Goal: Book appointment/travel/reservation

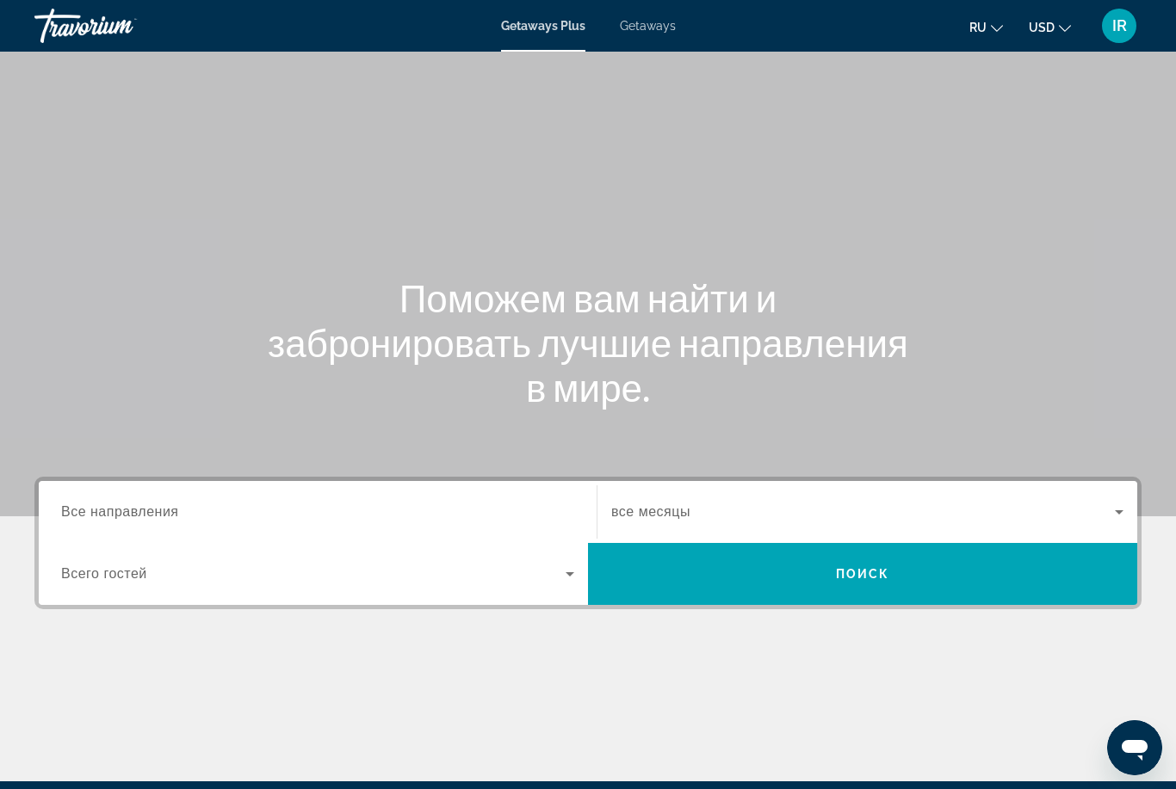
click at [189, 505] on input "Destination Все направления" at bounding box center [317, 513] width 513 height 21
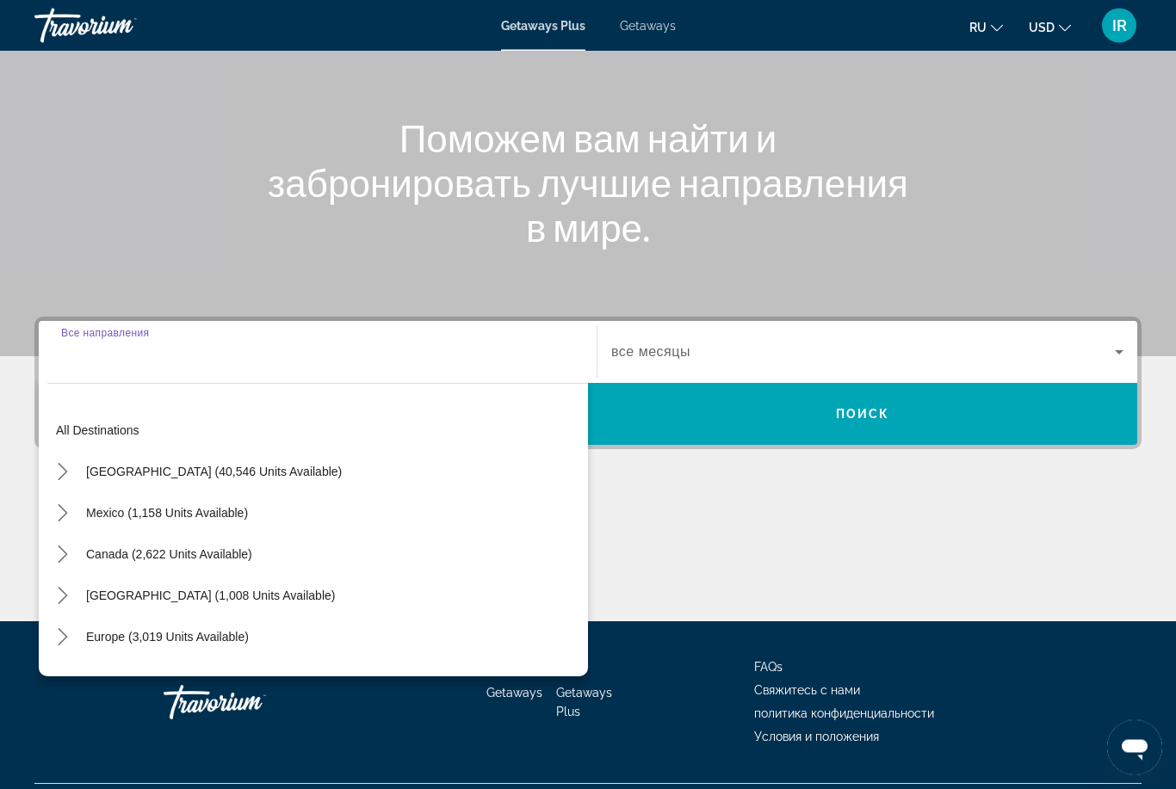
scroll to position [203, 0]
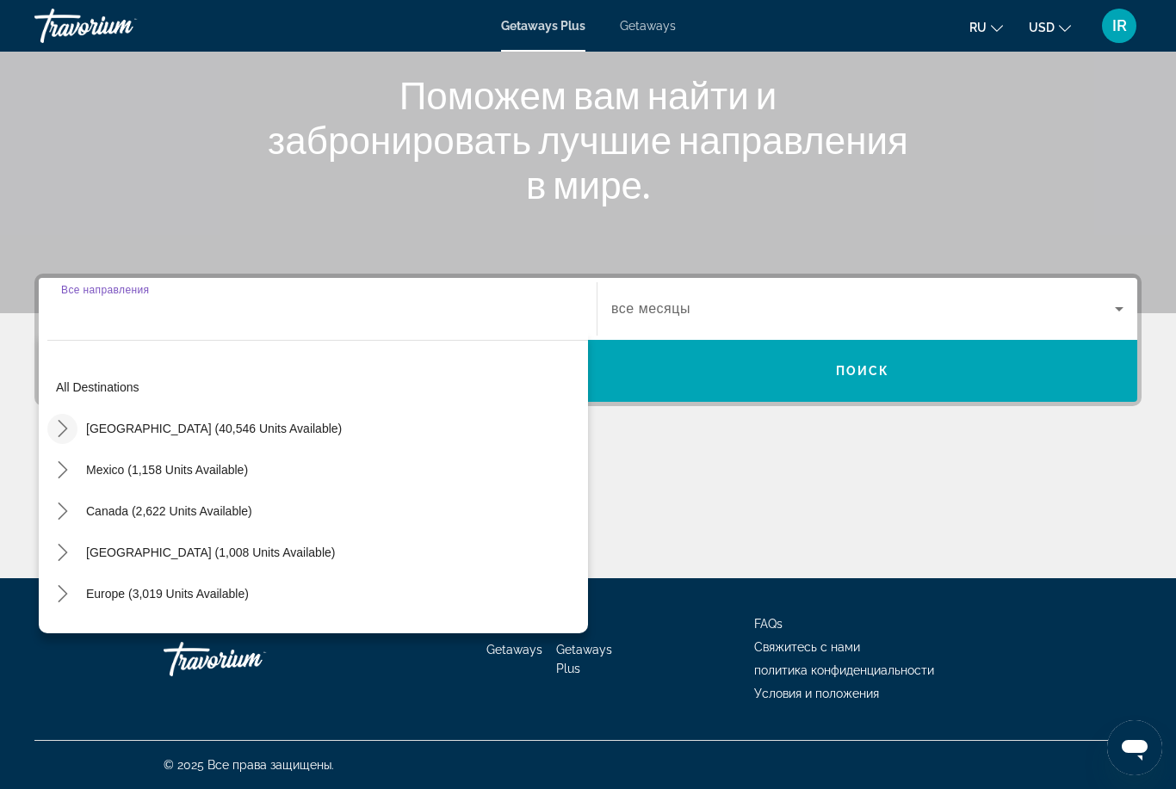
click at [52, 430] on mat-icon "Toggle United States (40,546 units available) submenu" at bounding box center [62, 429] width 30 height 30
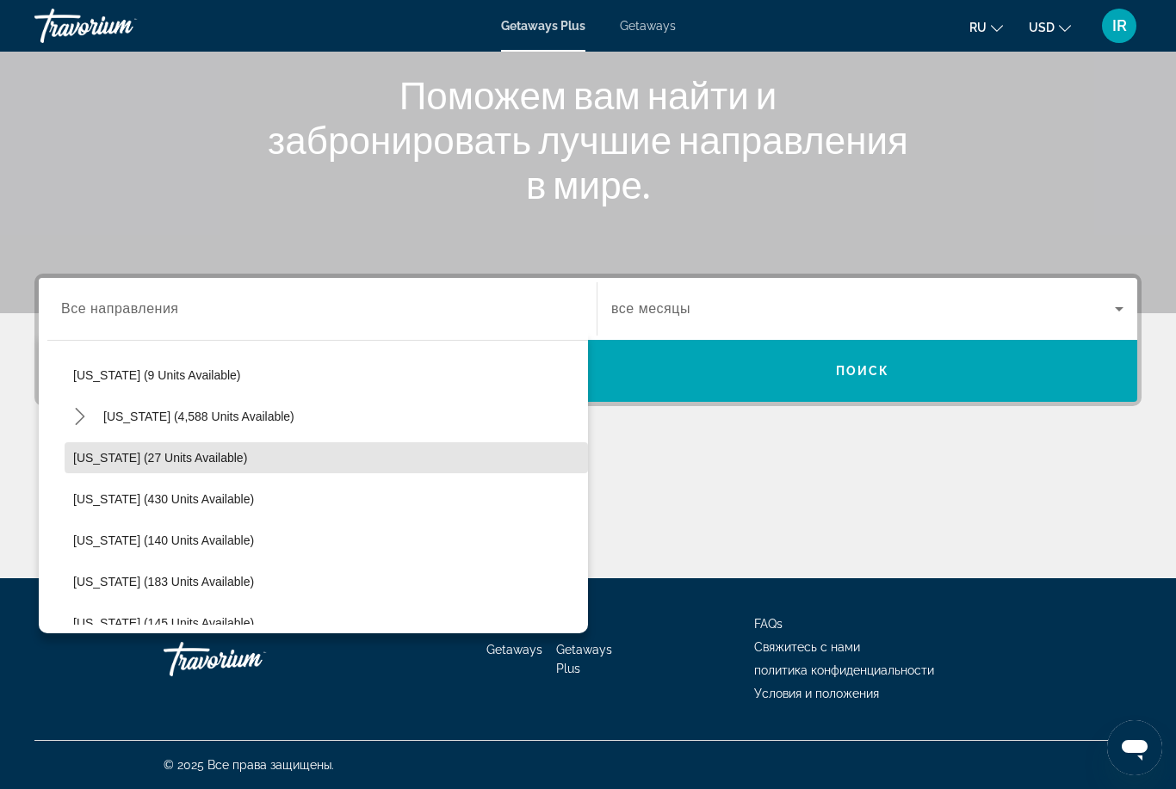
scroll to position [305, 0]
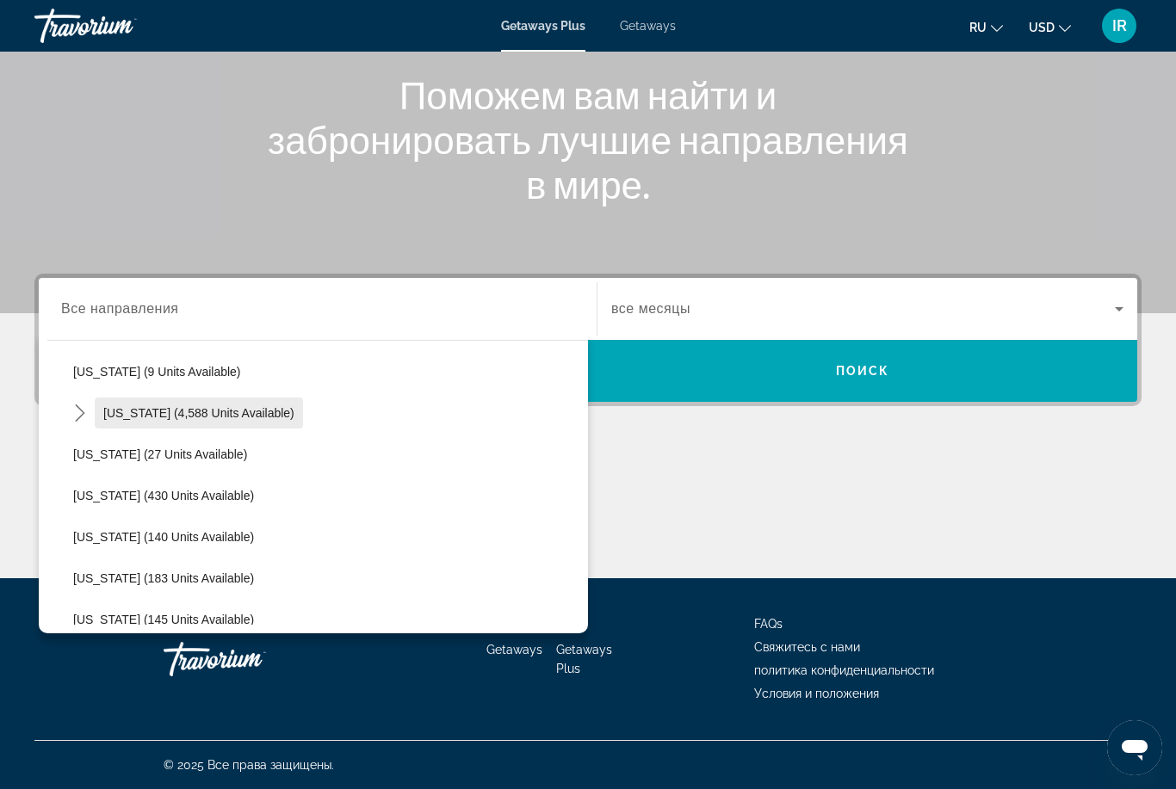
click at [246, 409] on span "[US_STATE] (4,588 units available)" at bounding box center [198, 413] width 191 height 14
type input "**********"
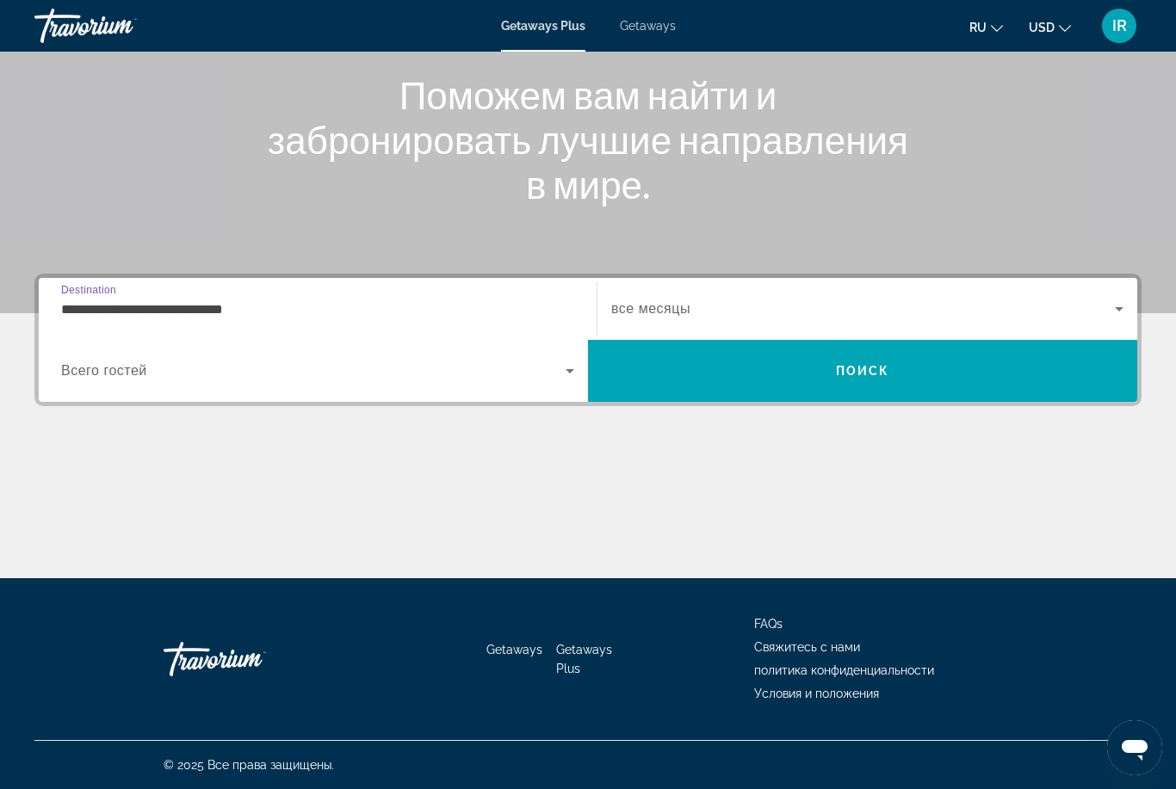
click at [492, 373] on span "Search widget" at bounding box center [313, 371] width 505 height 21
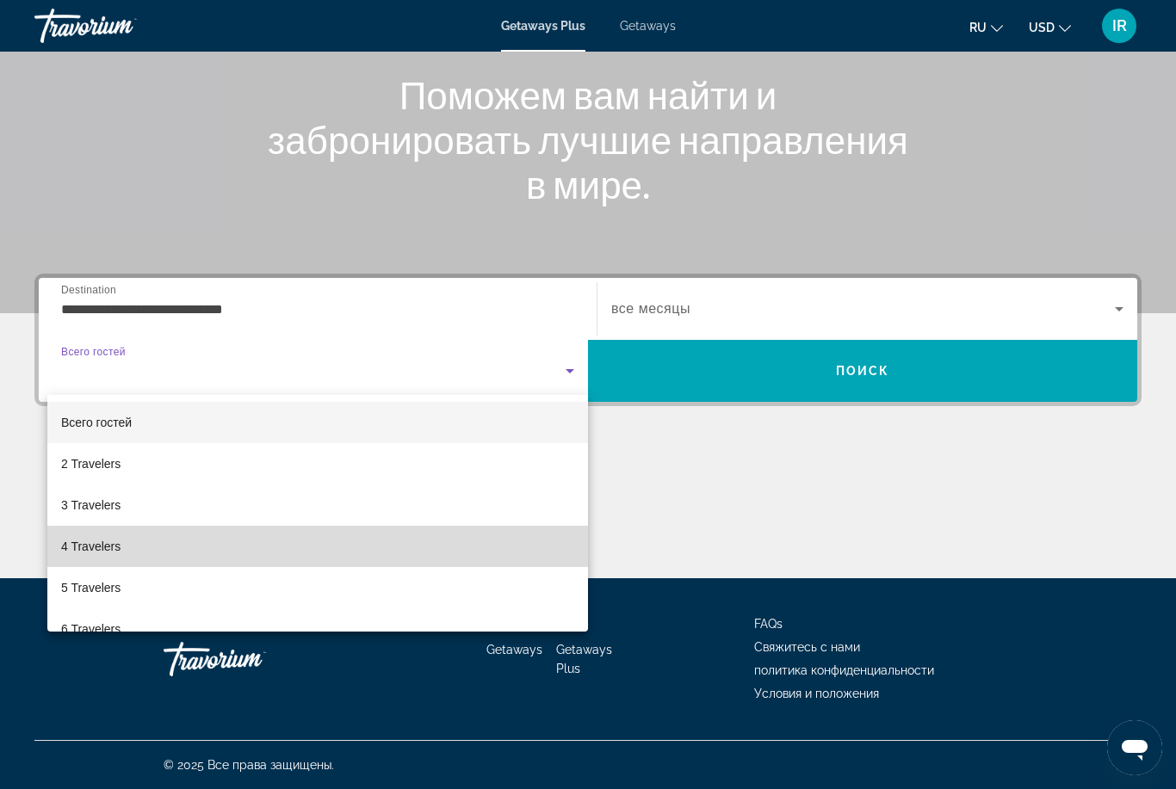
click at [192, 551] on mat-option "4 Travelers" at bounding box center [317, 546] width 541 height 41
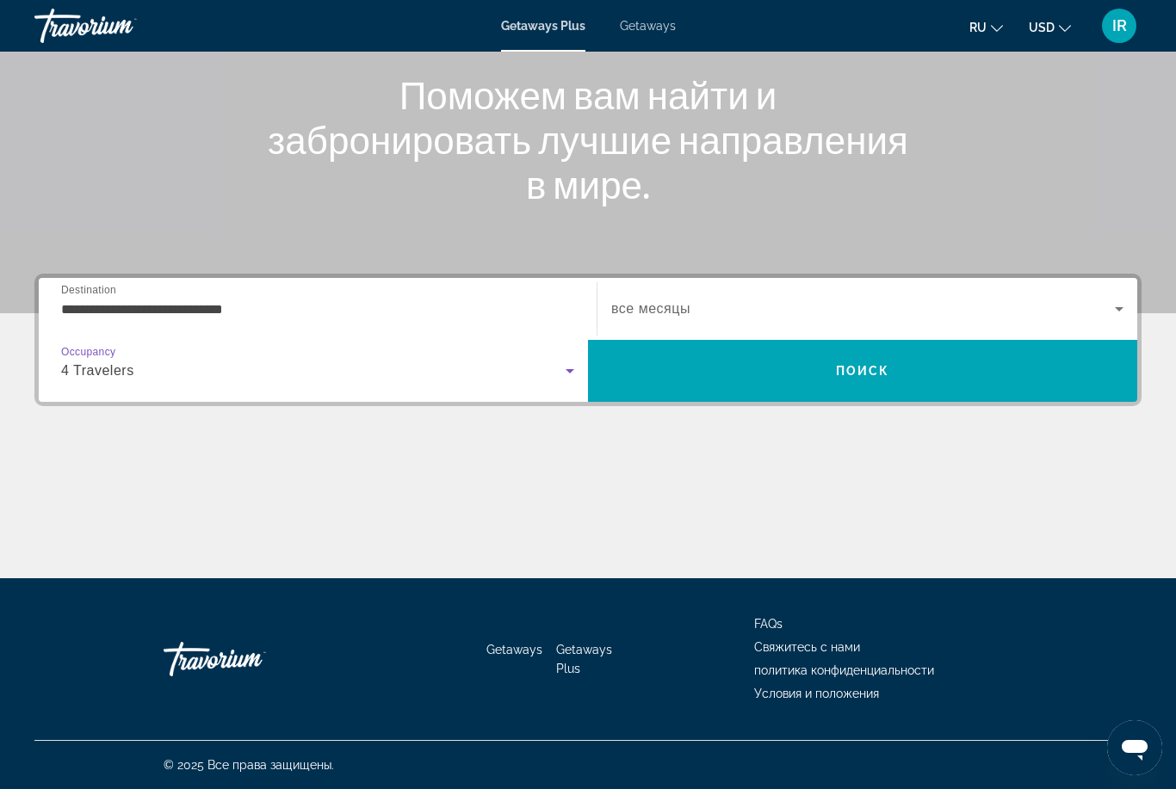
click at [684, 310] on span "все месяцы" at bounding box center [650, 308] width 79 height 15
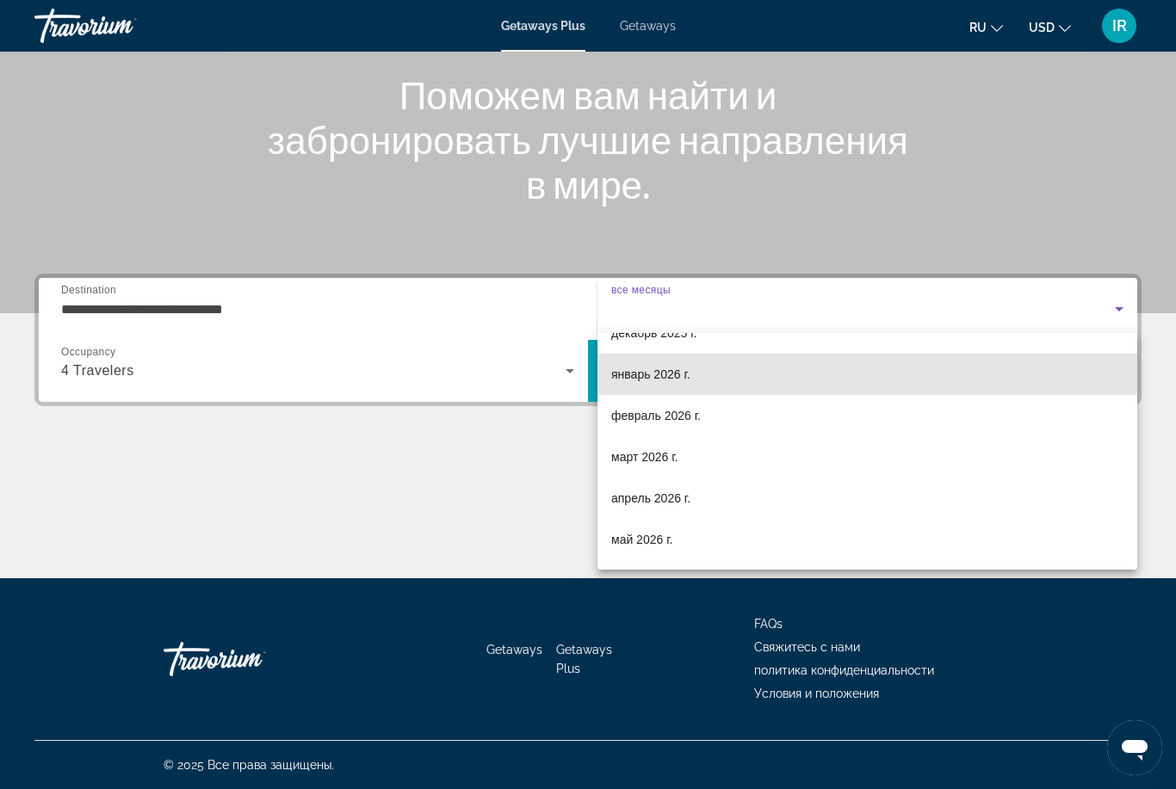
scroll to position [152, 0]
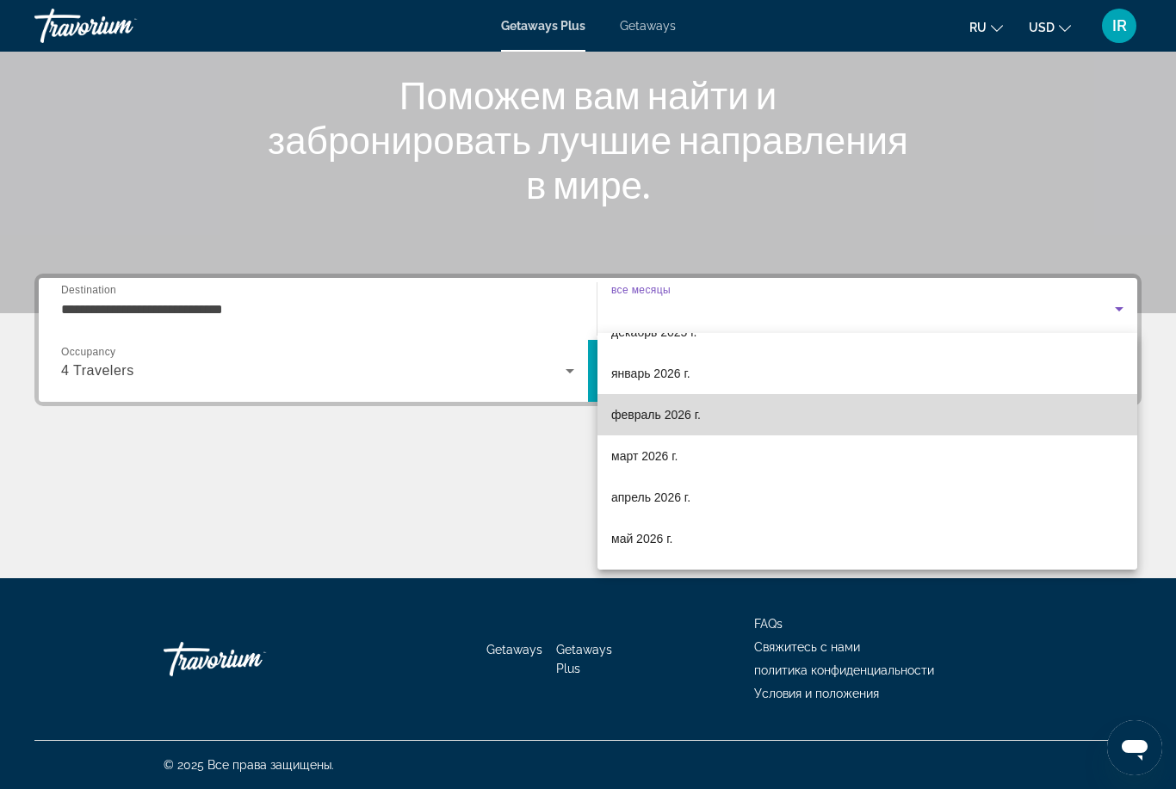
click at [728, 419] on mat-option "февраль 2026 г." at bounding box center [868, 414] width 540 height 41
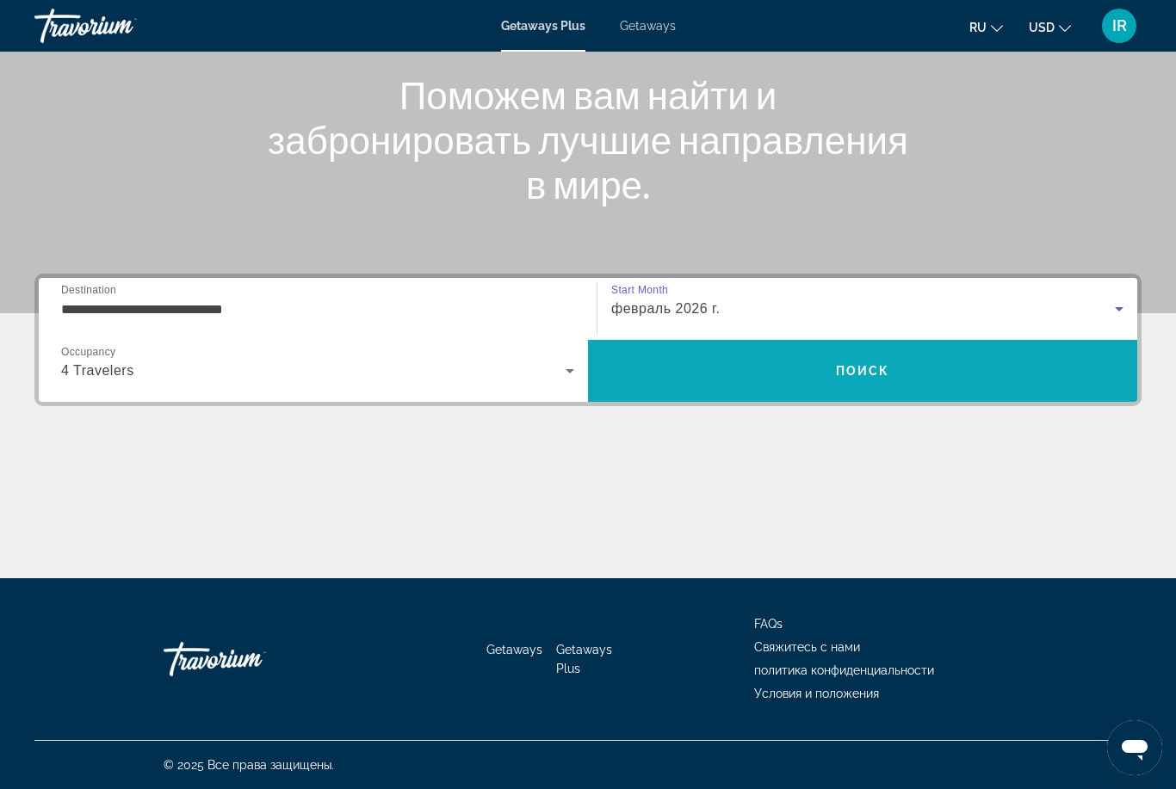
click at [772, 366] on span "Search" at bounding box center [862, 370] width 549 height 41
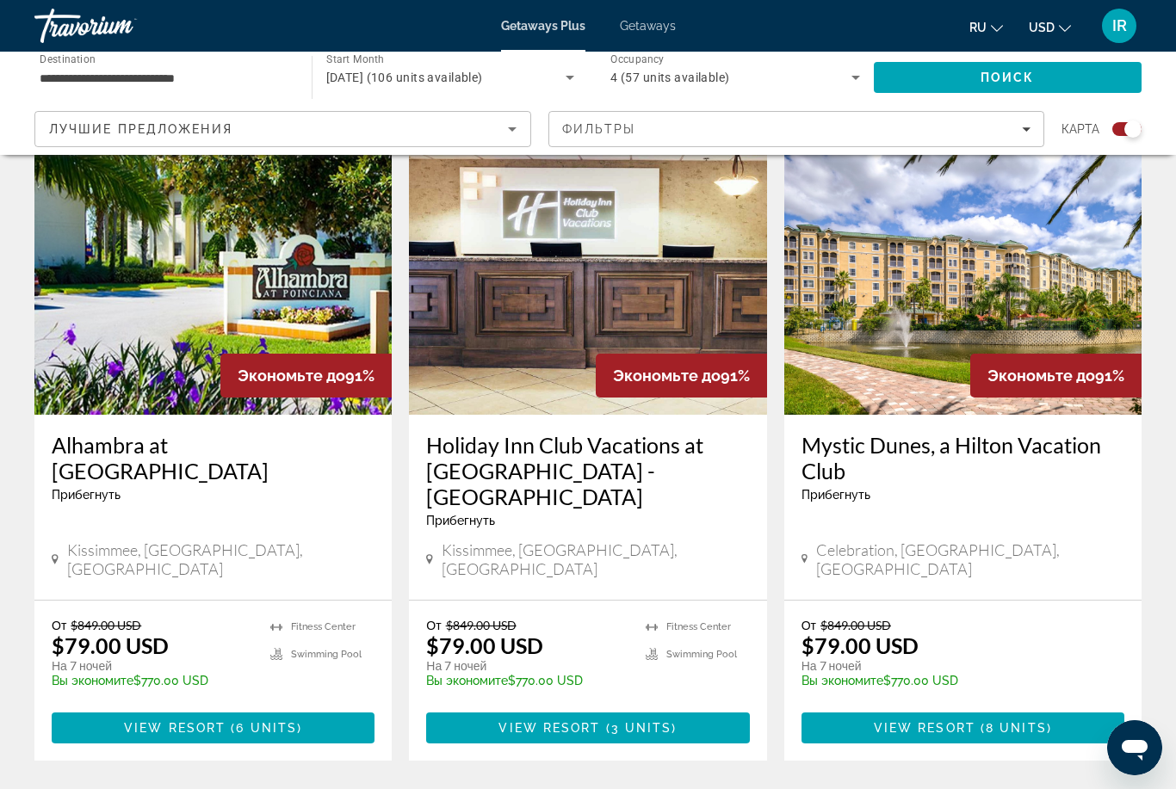
scroll to position [2630, 0]
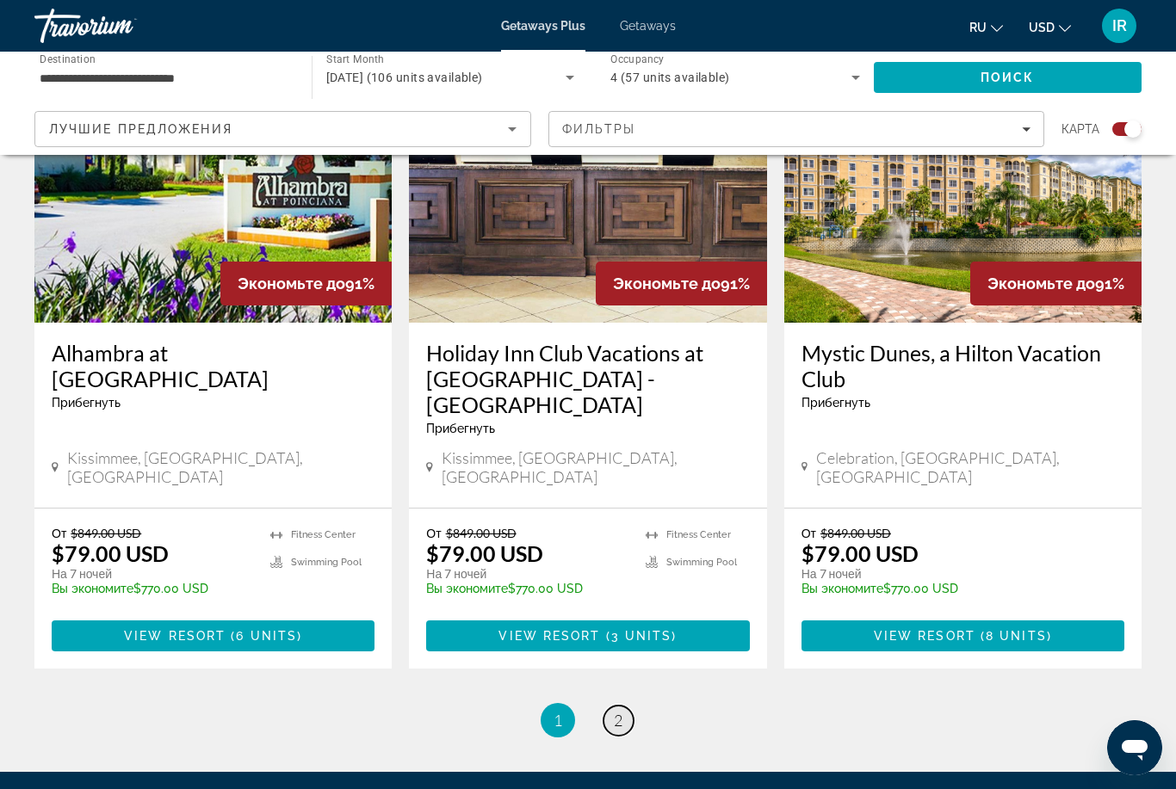
click at [617, 711] on span "2" at bounding box center [618, 720] width 9 height 19
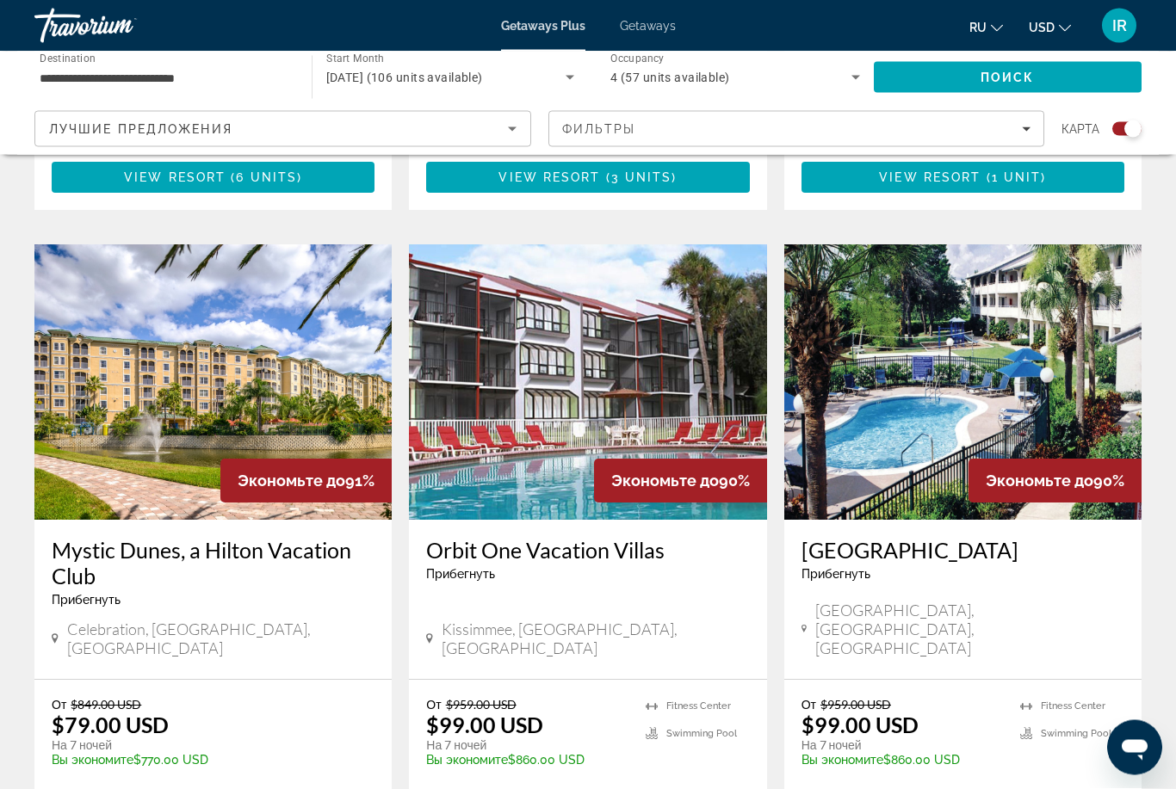
click at [1061, 344] on img "Main content" at bounding box center [962, 383] width 357 height 276
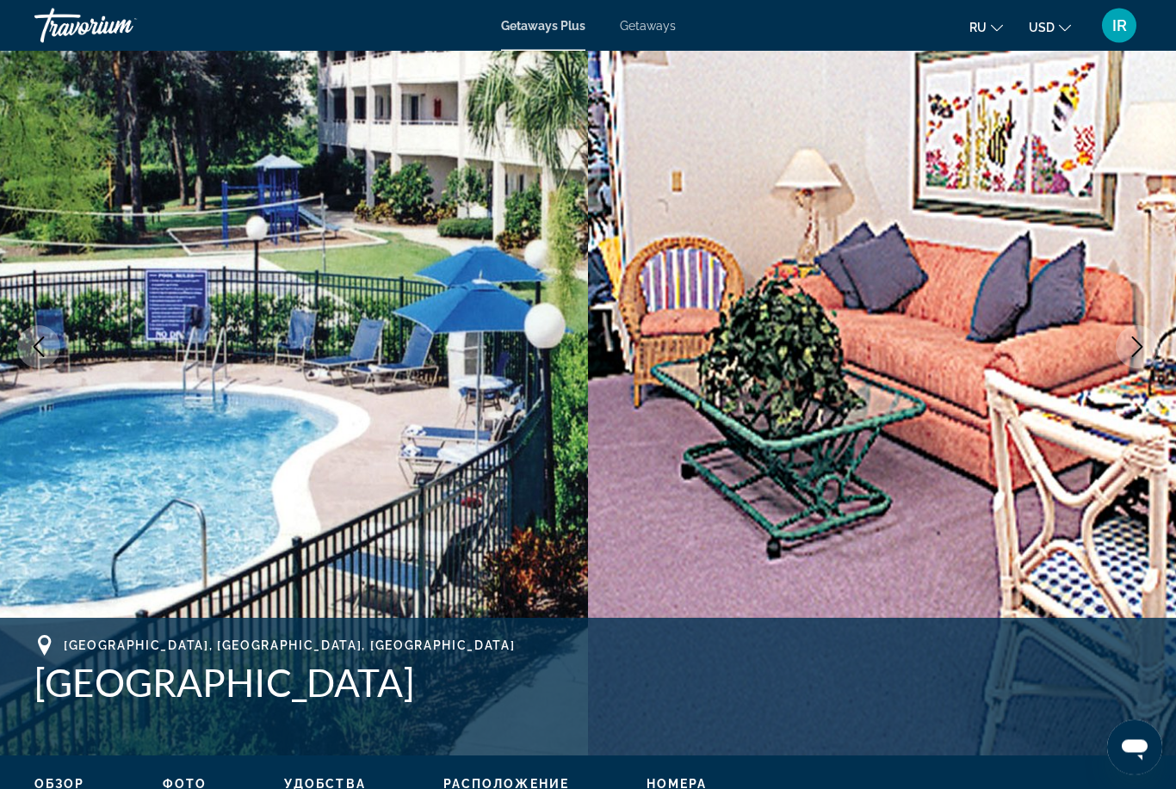
scroll to position [102, 0]
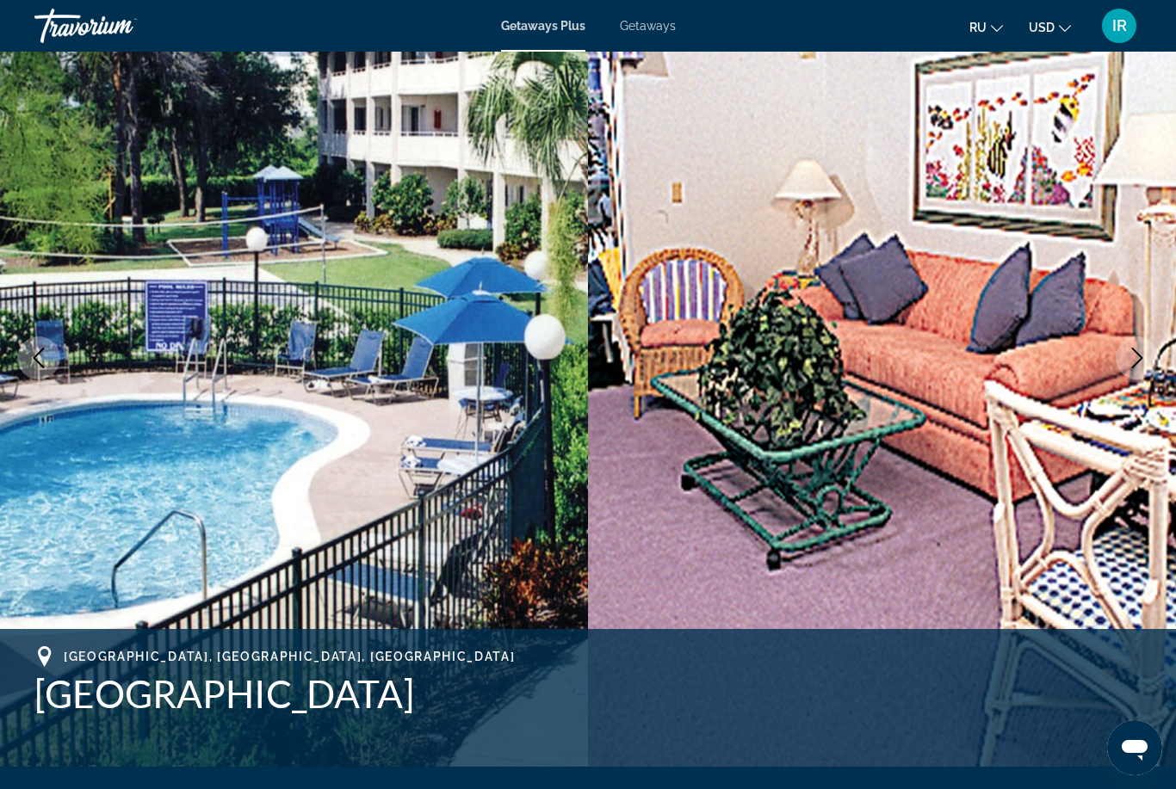
click at [1133, 363] on icon "Next image" at bounding box center [1137, 358] width 21 height 21
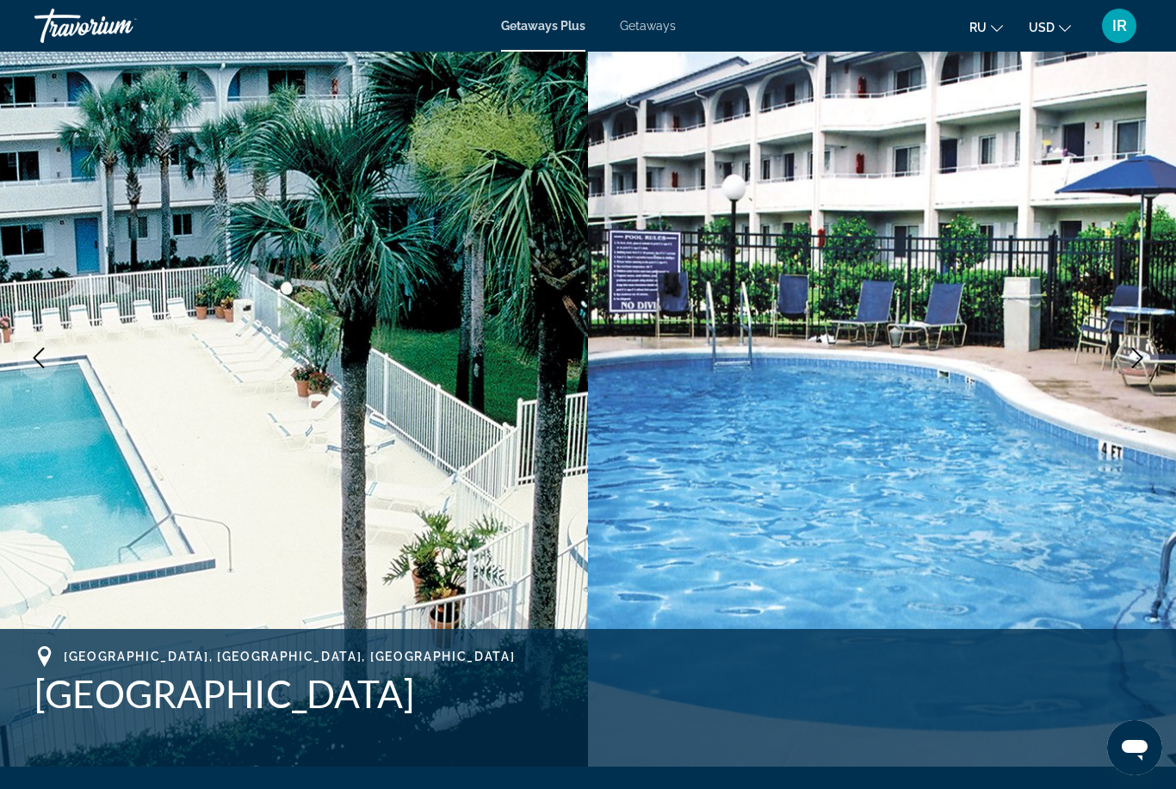
click at [1139, 368] on icon "Next image" at bounding box center [1137, 358] width 21 height 21
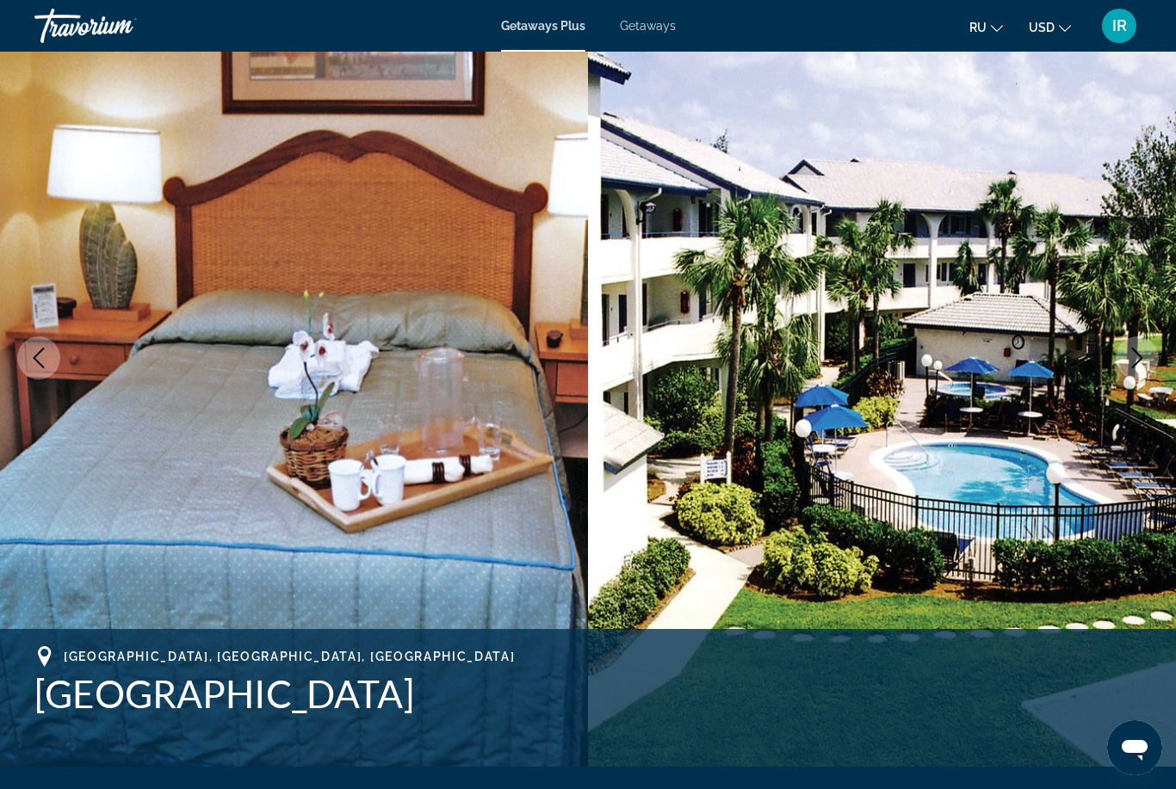
click at [1132, 371] on button "Next image" at bounding box center [1137, 358] width 43 height 43
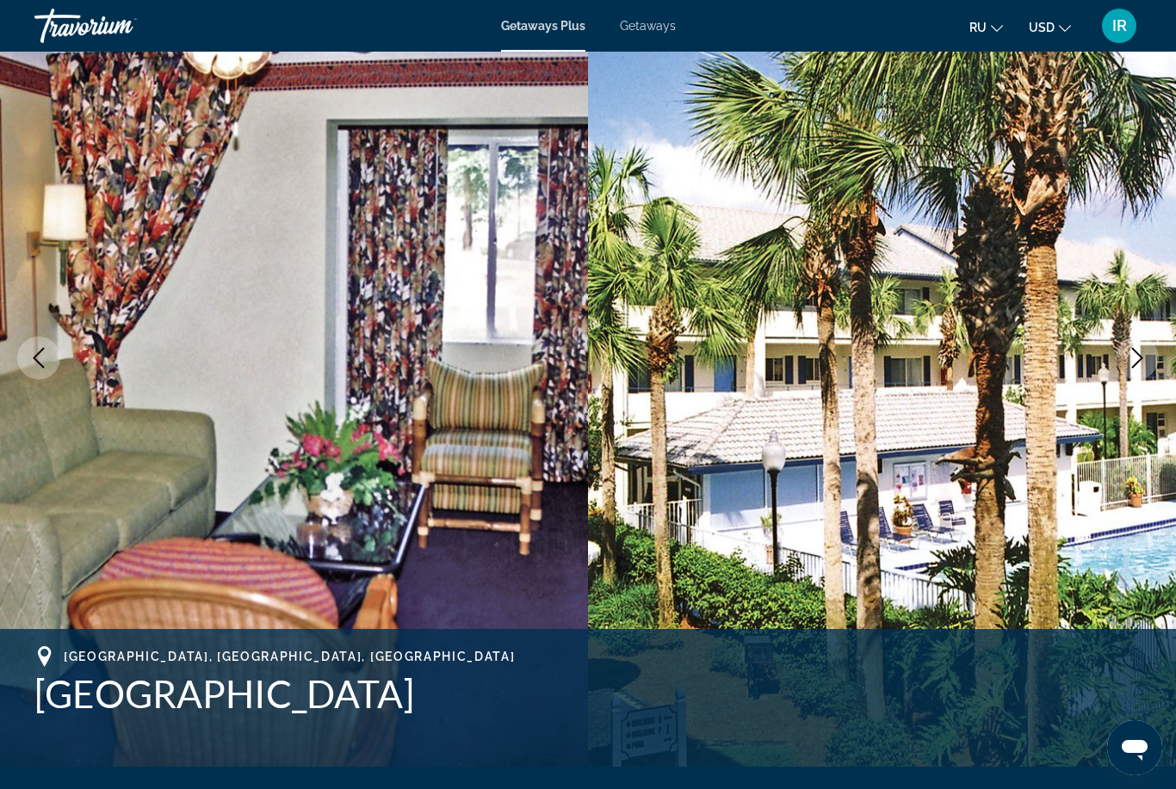
click at [1129, 377] on button "Next image" at bounding box center [1137, 358] width 43 height 43
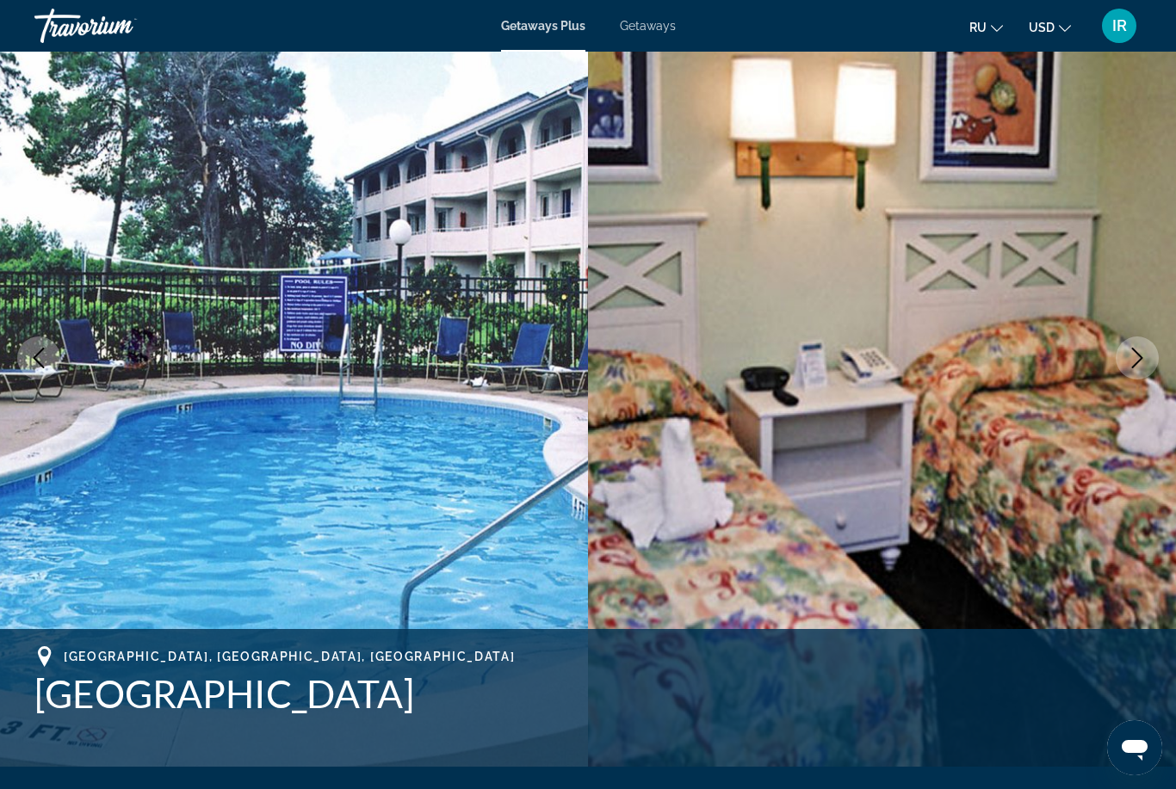
click at [1122, 387] on img "Main content" at bounding box center [882, 358] width 588 height 818
click at [1118, 366] on button "Next image" at bounding box center [1137, 358] width 43 height 43
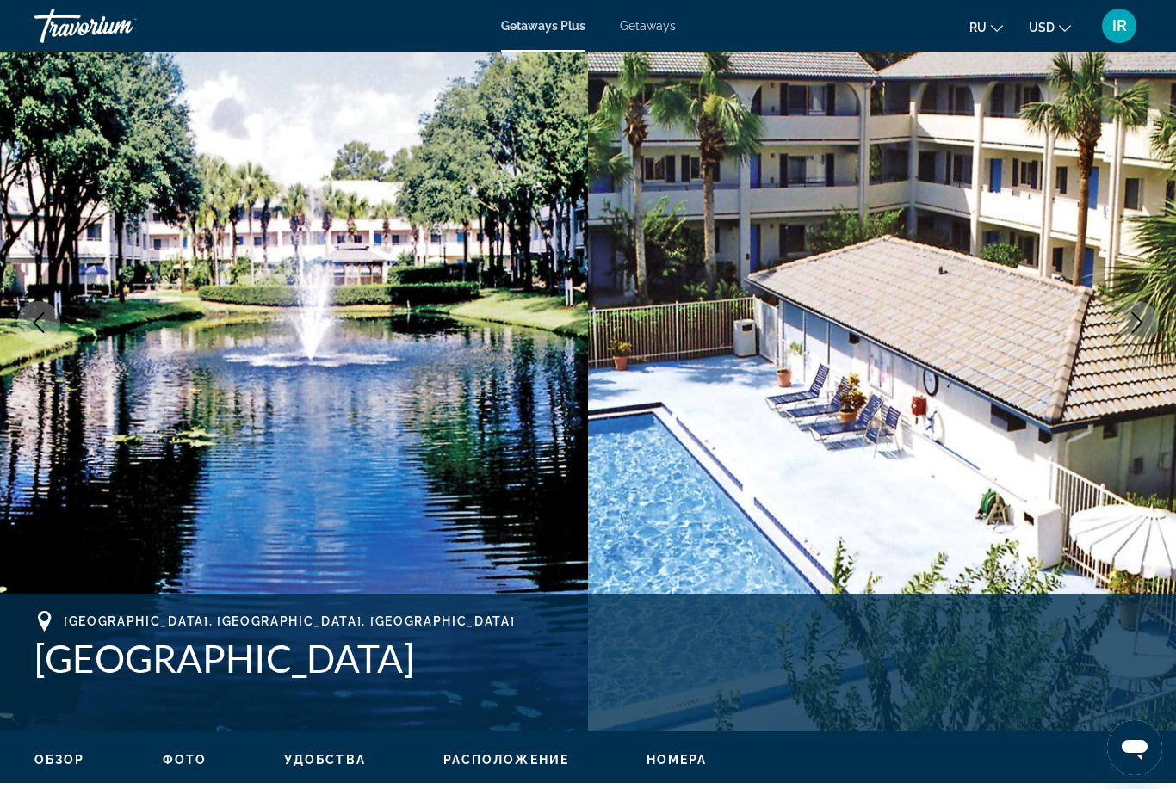
scroll to position [0, 0]
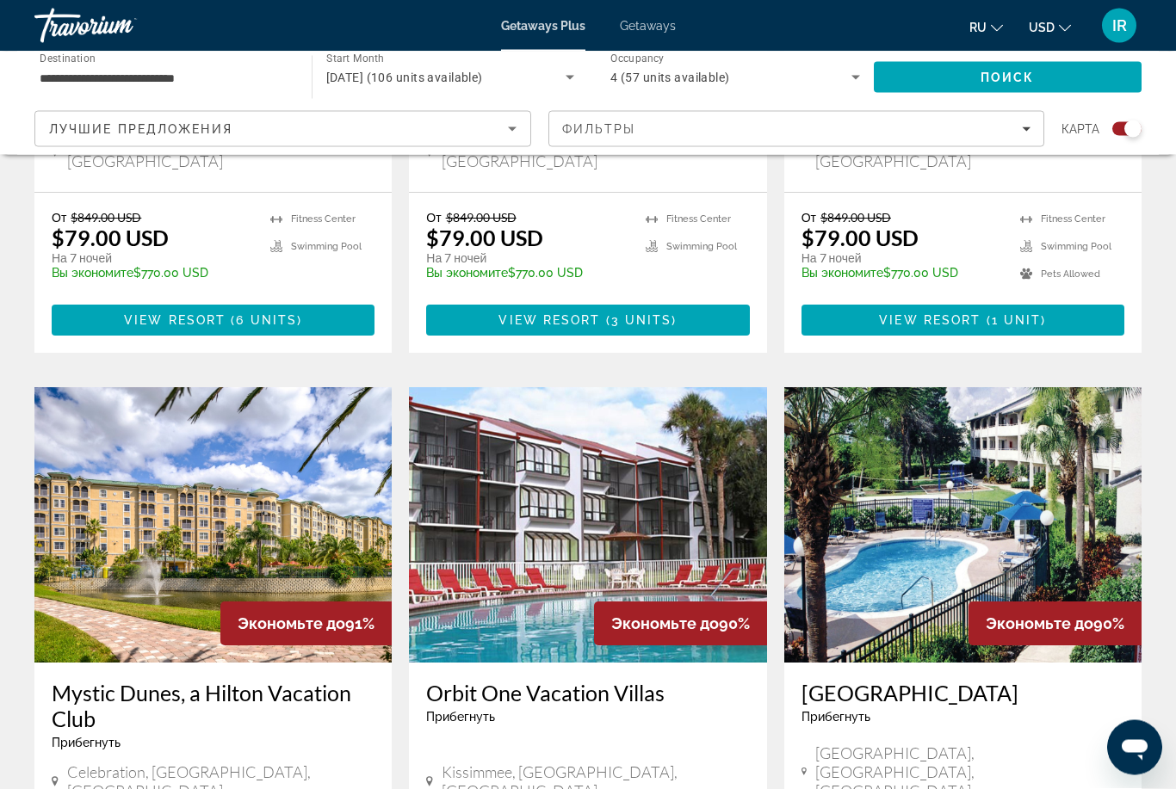
scroll to position [1021, 0]
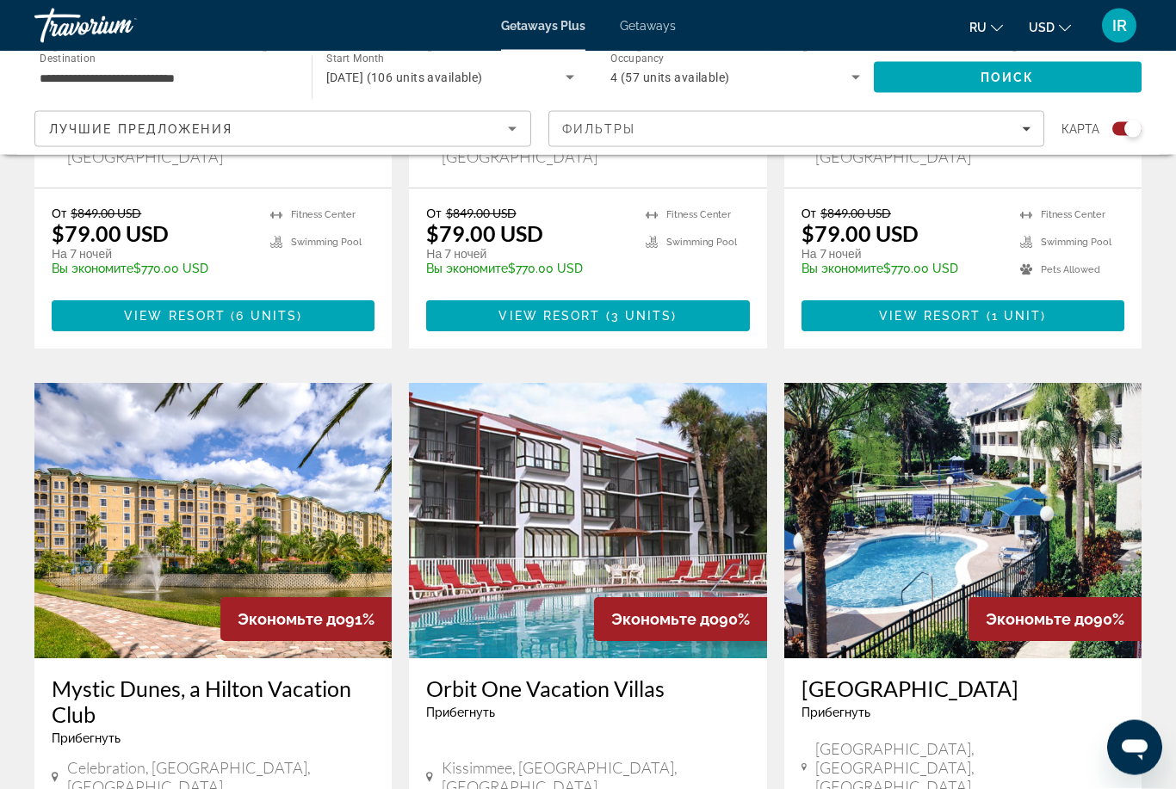
click at [684, 441] on img "Main content" at bounding box center [587, 522] width 357 height 276
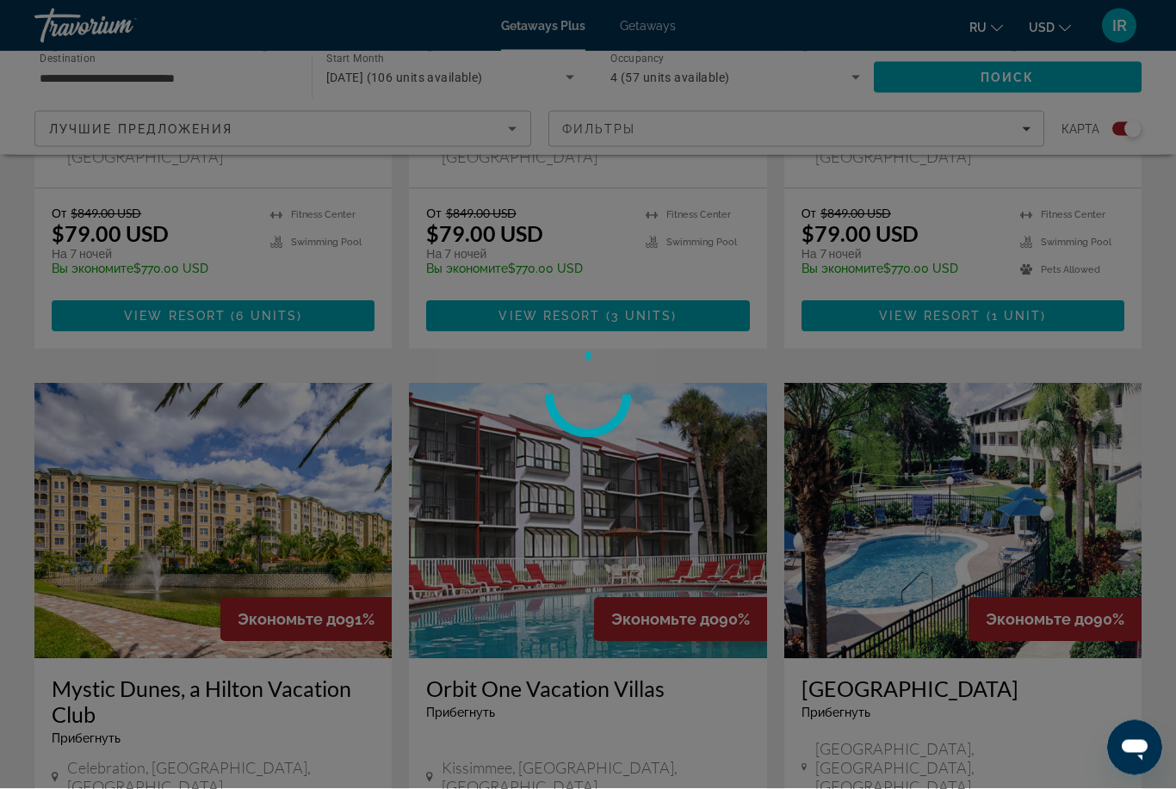
scroll to position [1022, 0]
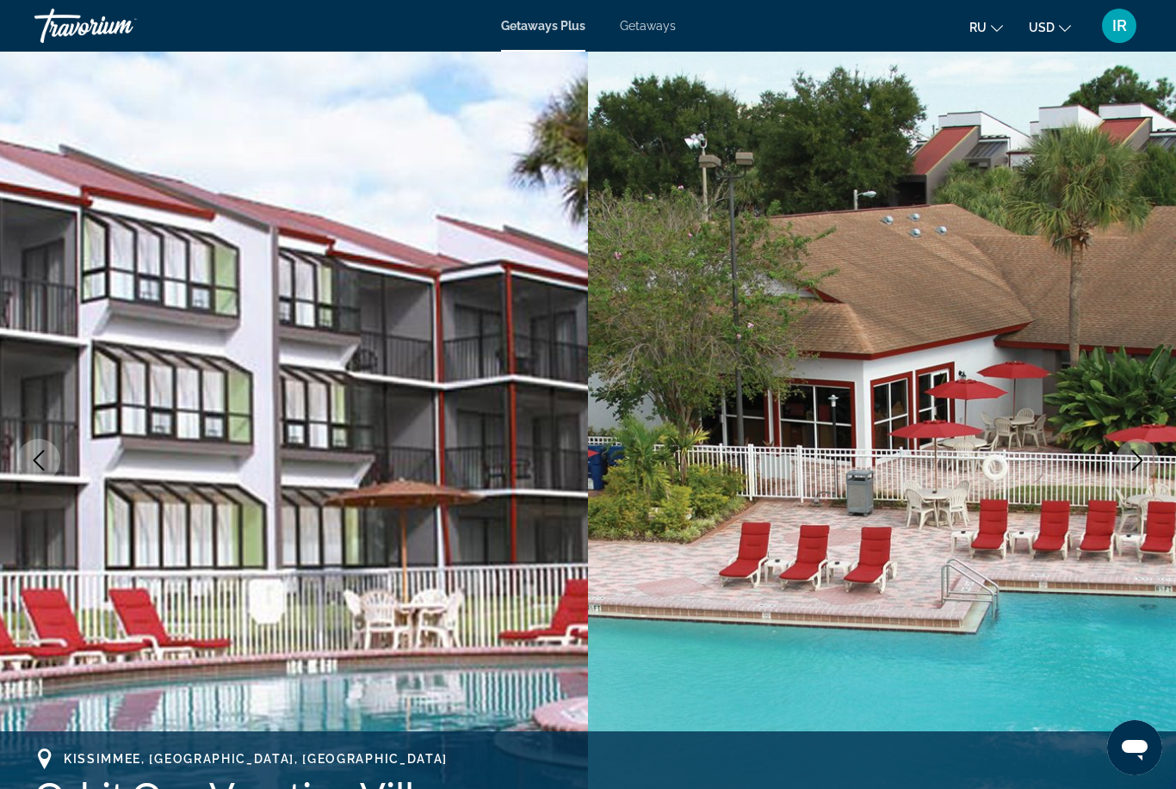
click at [1136, 453] on icon "Next image" at bounding box center [1137, 460] width 21 height 21
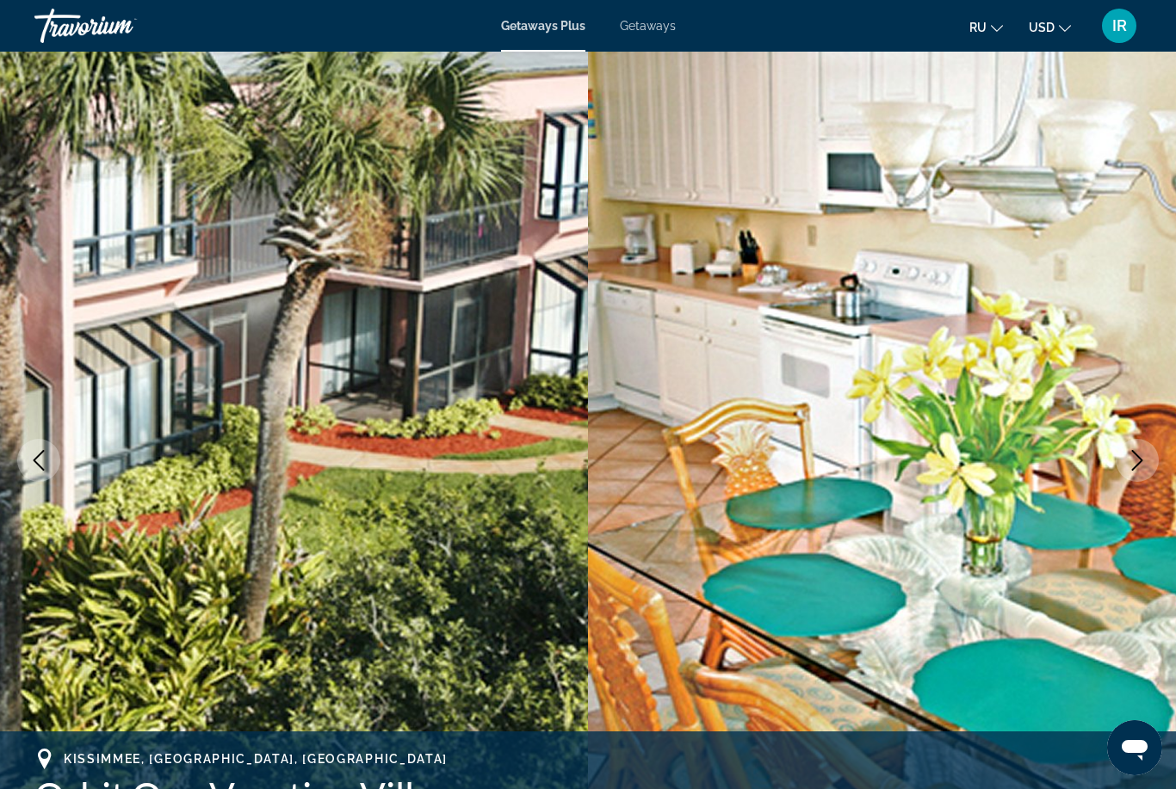
click at [1131, 460] on icon "Next image" at bounding box center [1137, 460] width 21 height 21
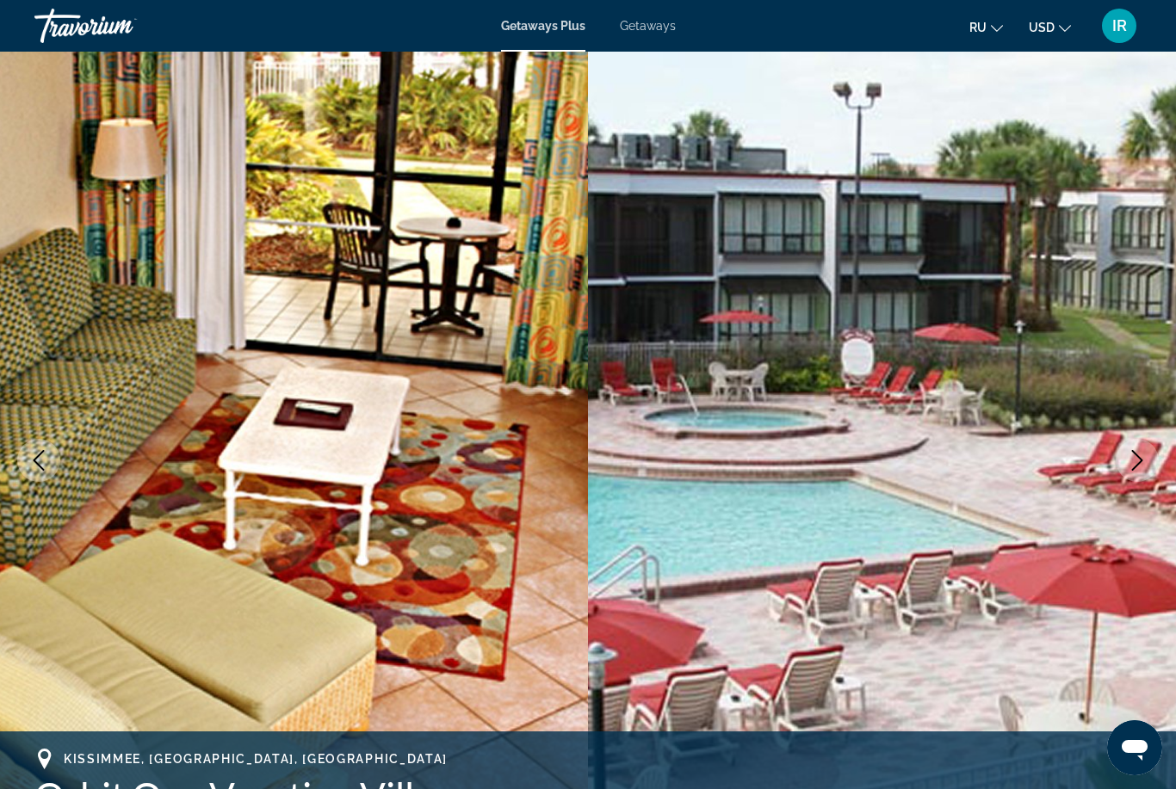
click at [1124, 470] on button "Next image" at bounding box center [1137, 460] width 43 height 43
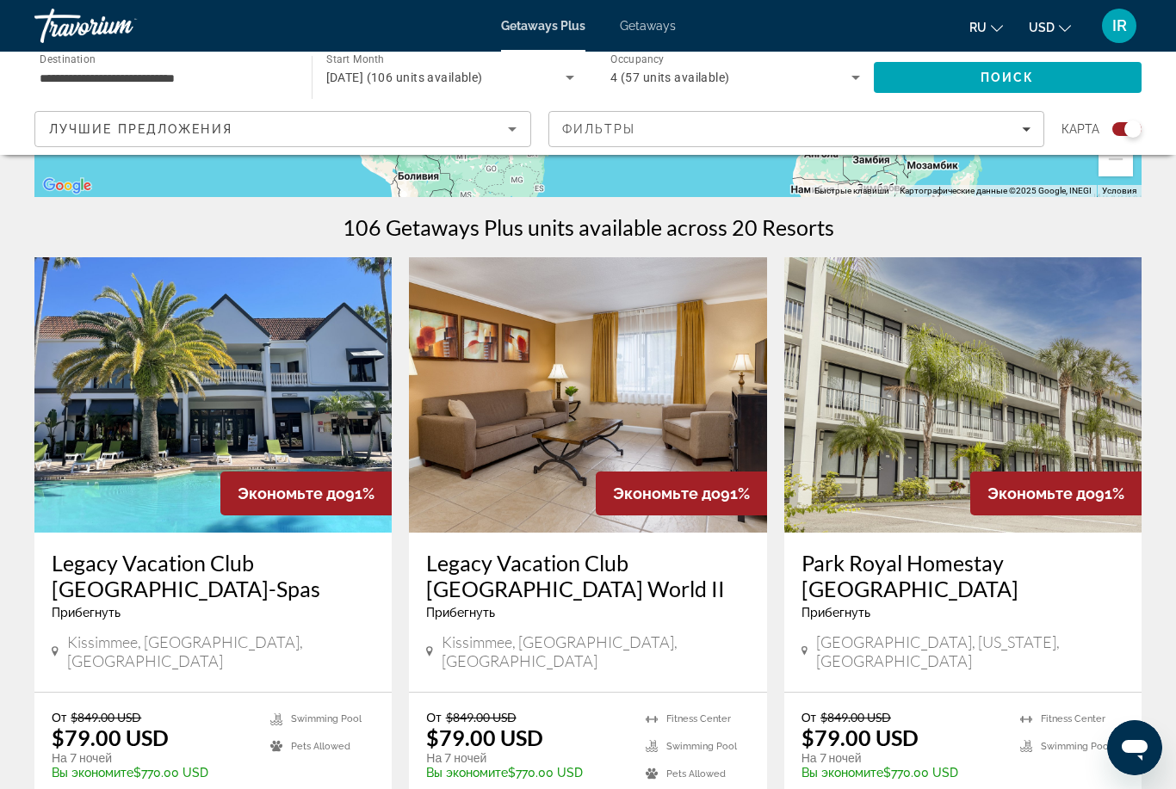
scroll to position [488, 0]
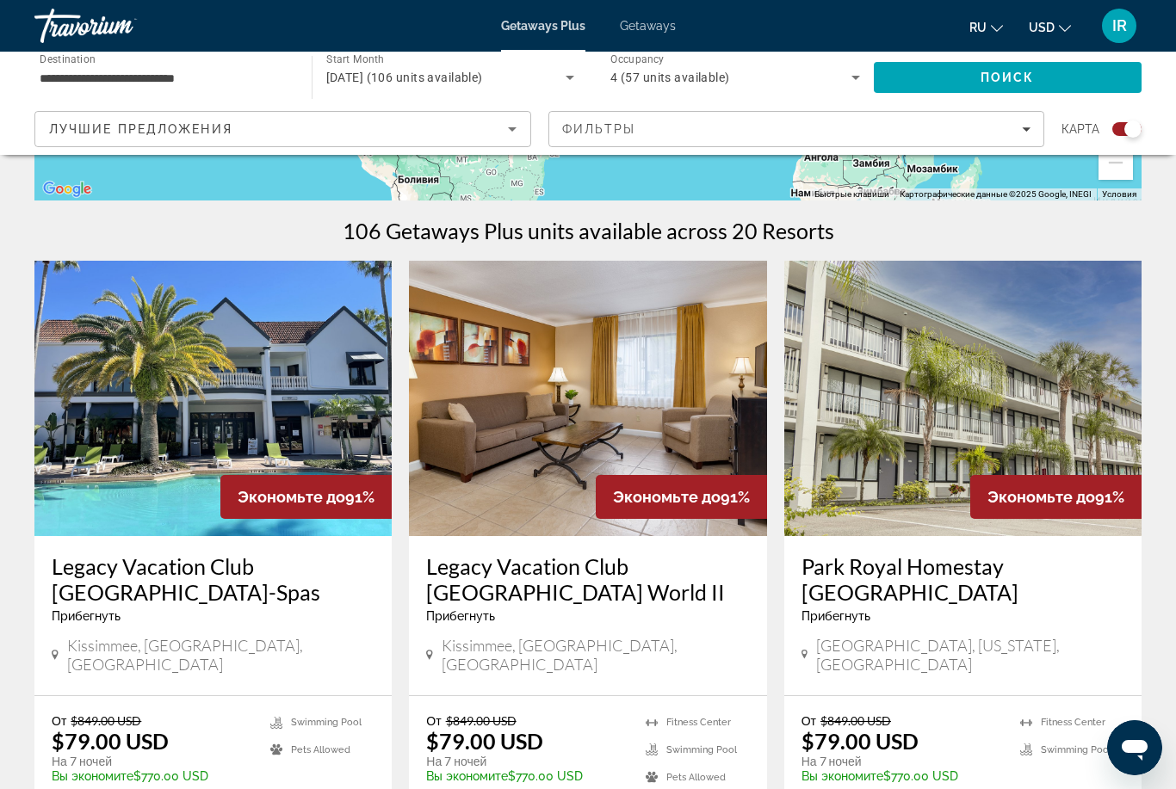
click at [303, 364] on img "Main content" at bounding box center [212, 399] width 357 height 276
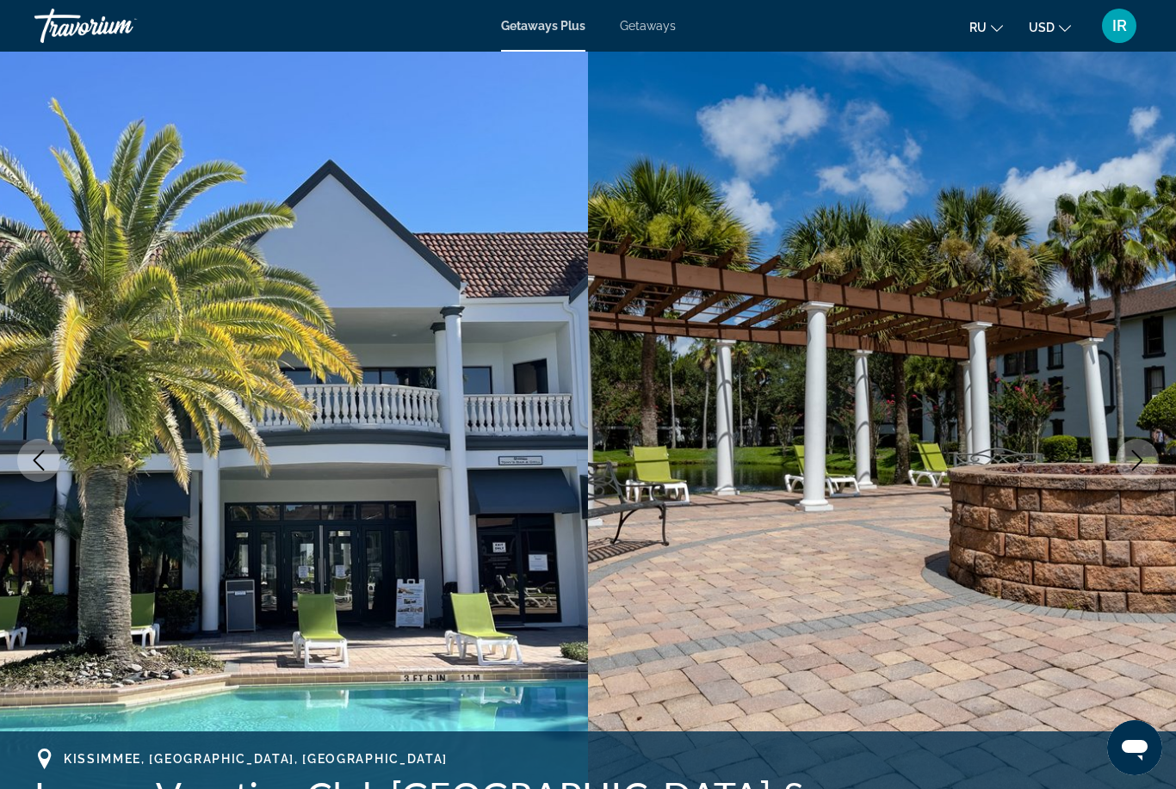
click at [1130, 467] on icon "Next image" at bounding box center [1137, 460] width 21 height 21
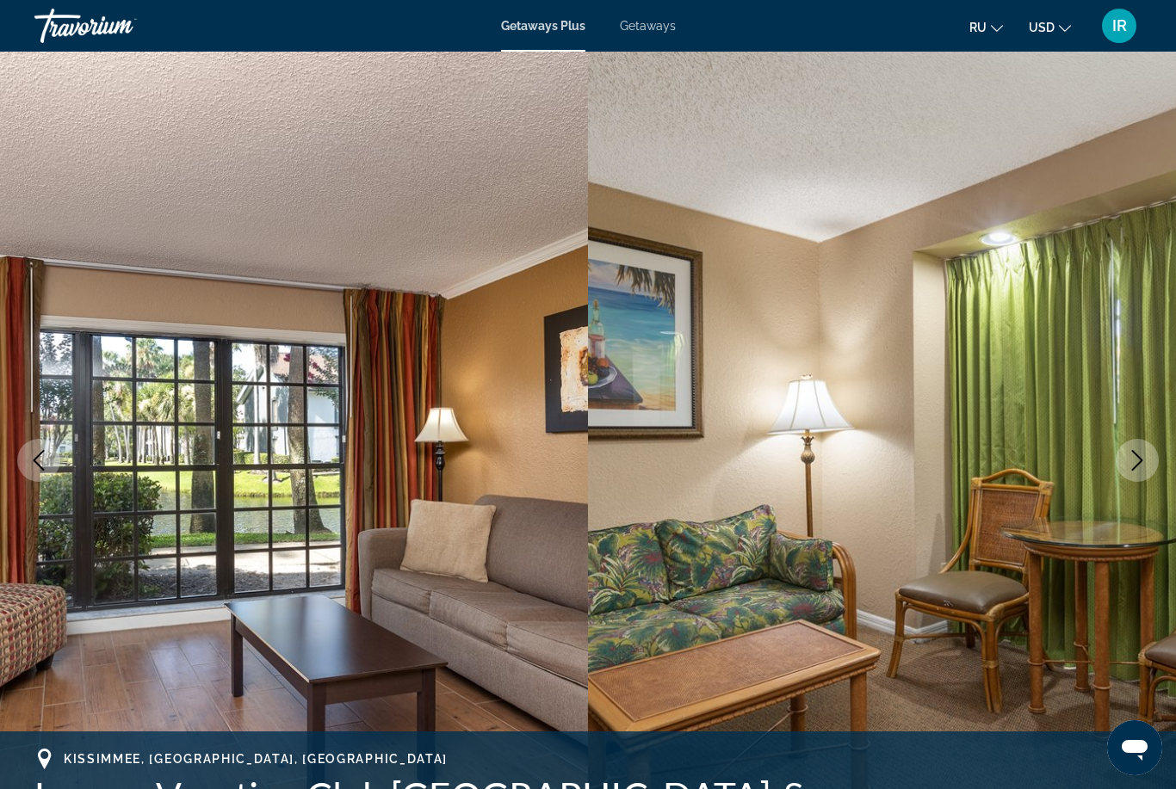
click at [1120, 466] on button "Next image" at bounding box center [1137, 460] width 43 height 43
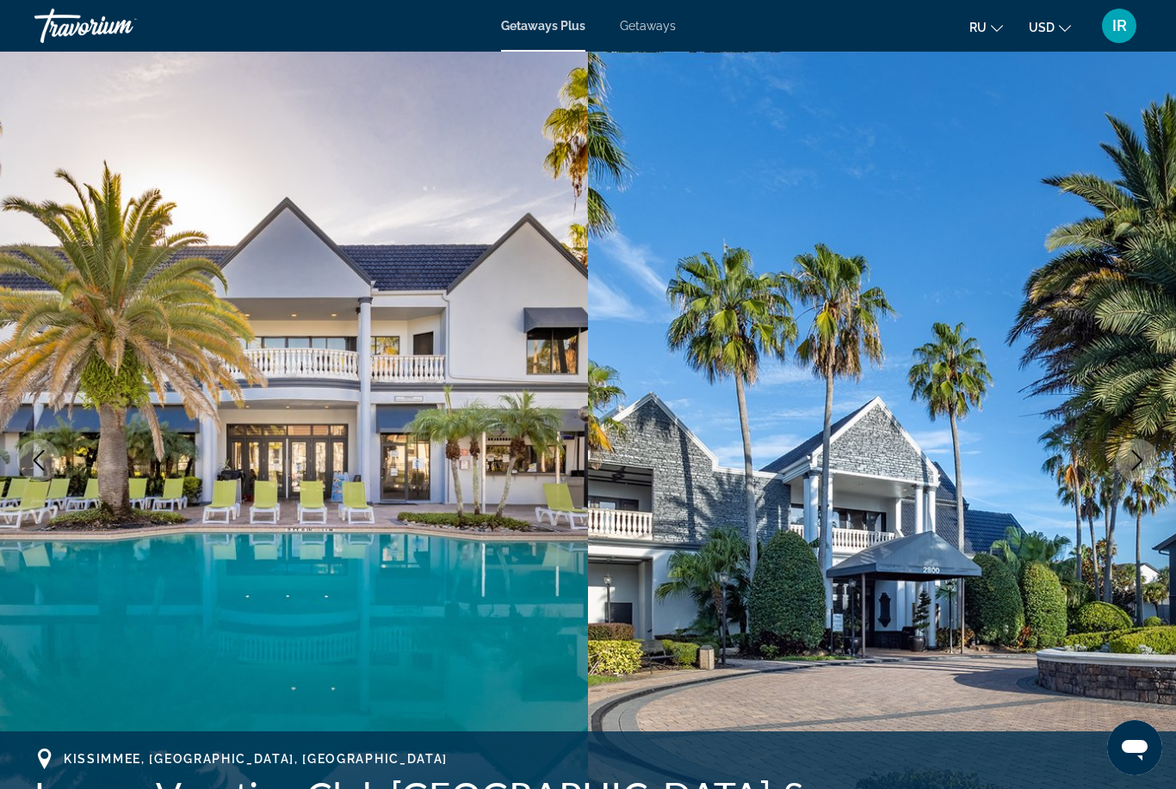
click at [1120, 474] on button "Next image" at bounding box center [1137, 460] width 43 height 43
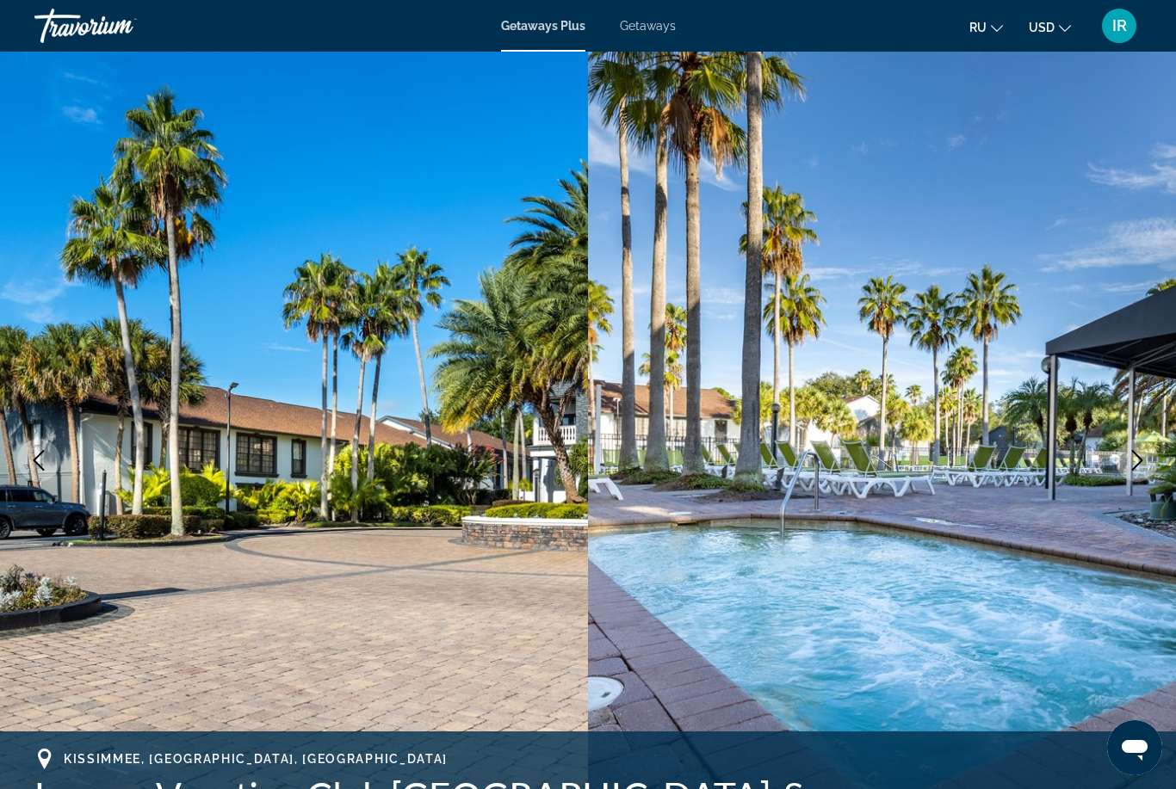
click at [1143, 462] on icon "Next image" at bounding box center [1137, 460] width 21 height 21
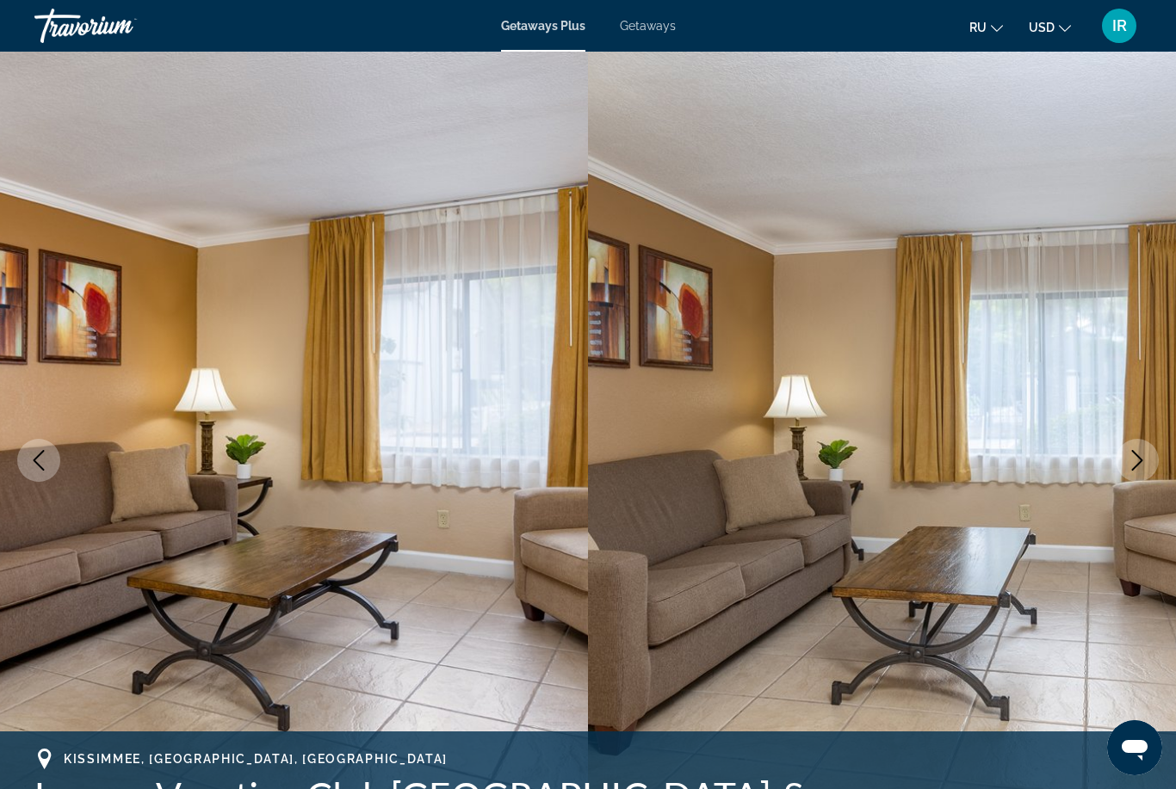
click at [1138, 470] on icon "Next image" at bounding box center [1137, 460] width 21 height 21
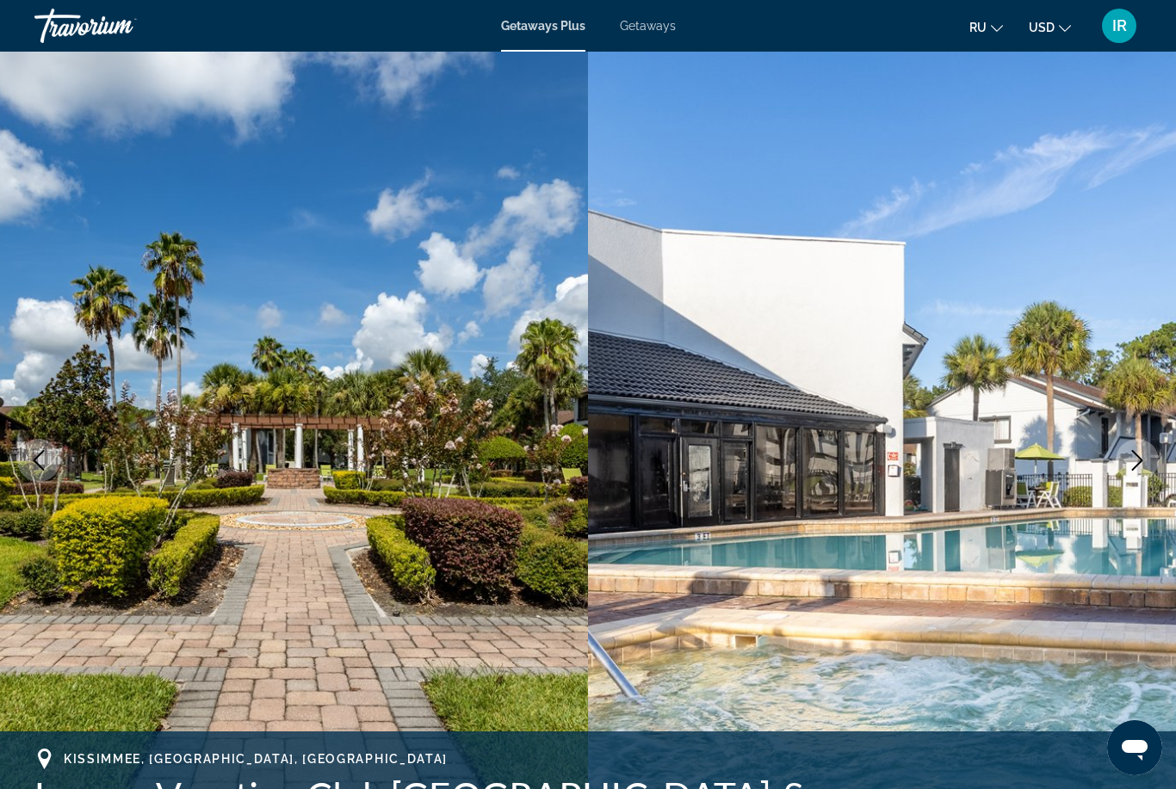
click at [1138, 470] on icon "Next image" at bounding box center [1137, 460] width 21 height 21
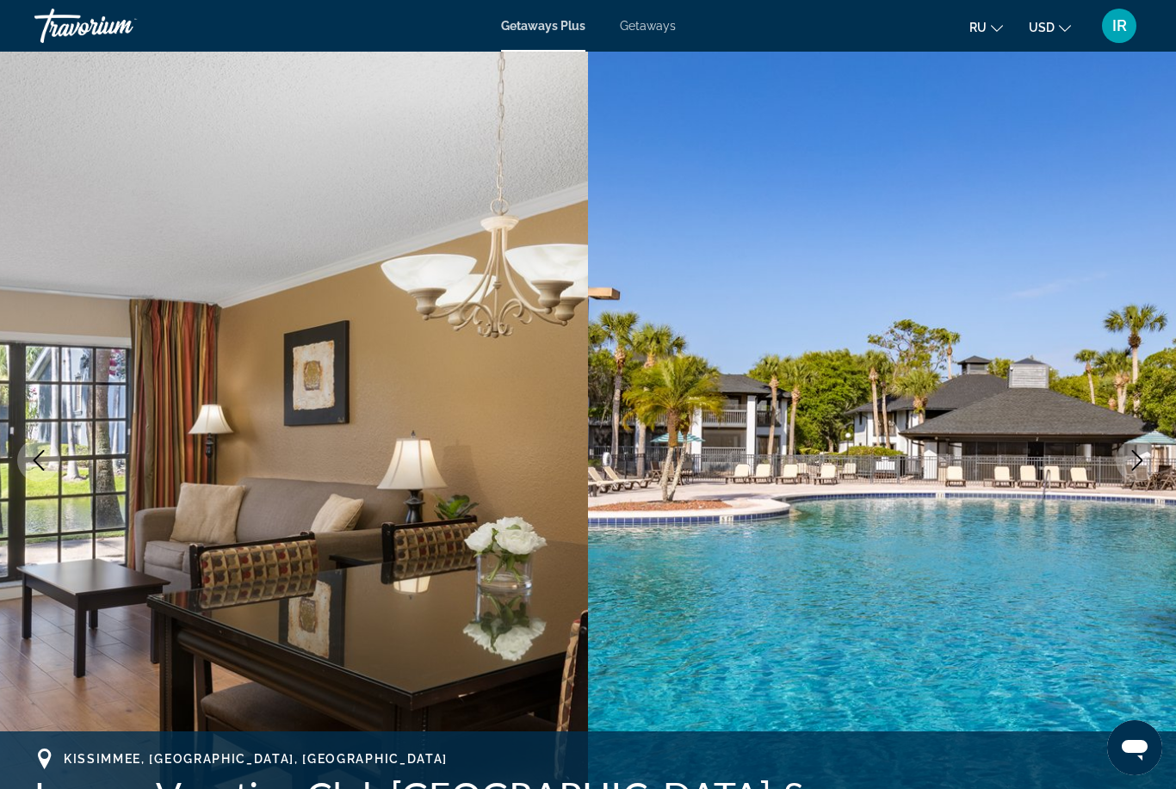
click at [1151, 466] on button "Next image" at bounding box center [1137, 460] width 43 height 43
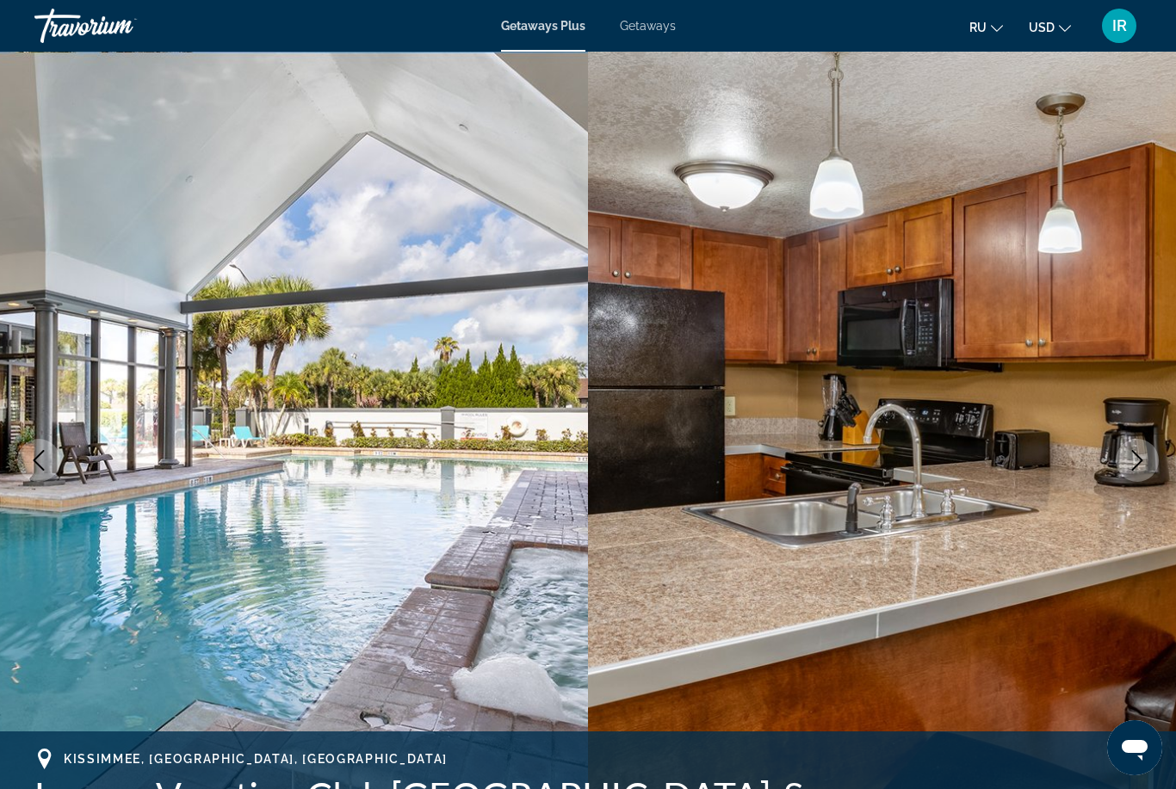
click at [1149, 467] on button "Next image" at bounding box center [1137, 460] width 43 height 43
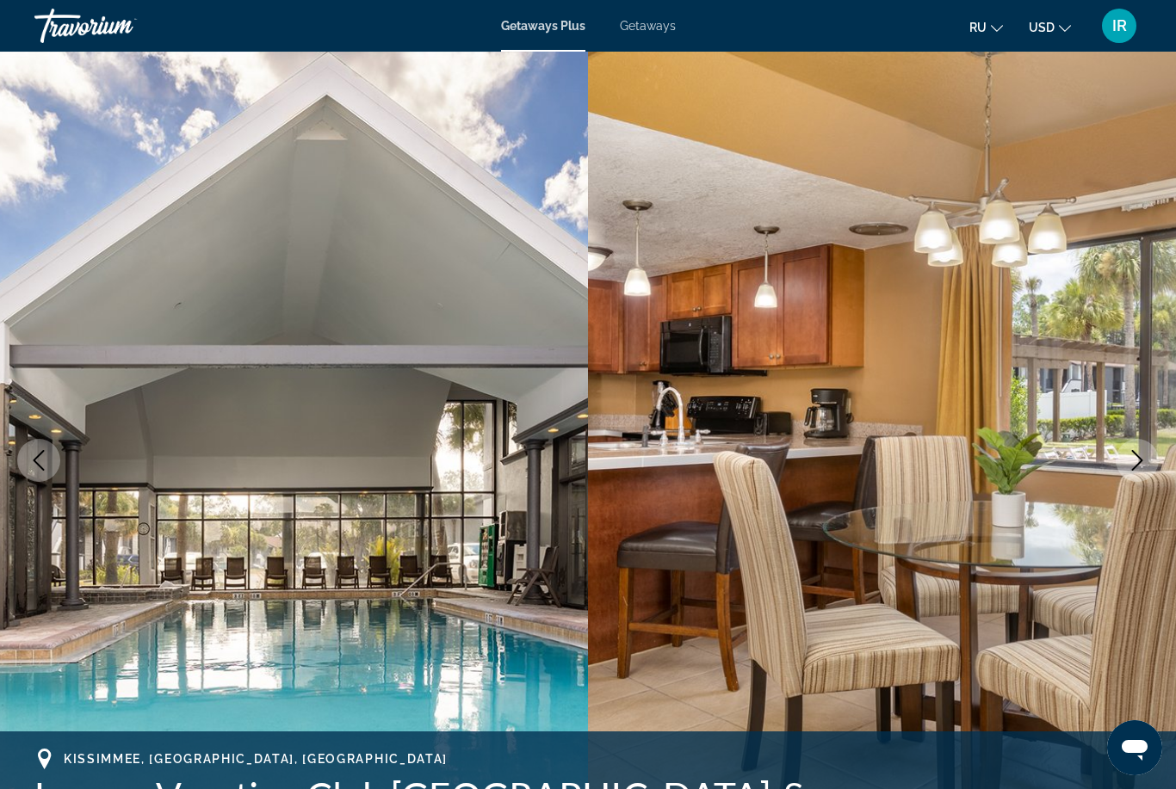
click at [91, 112] on img "Main content" at bounding box center [294, 461] width 588 height 818
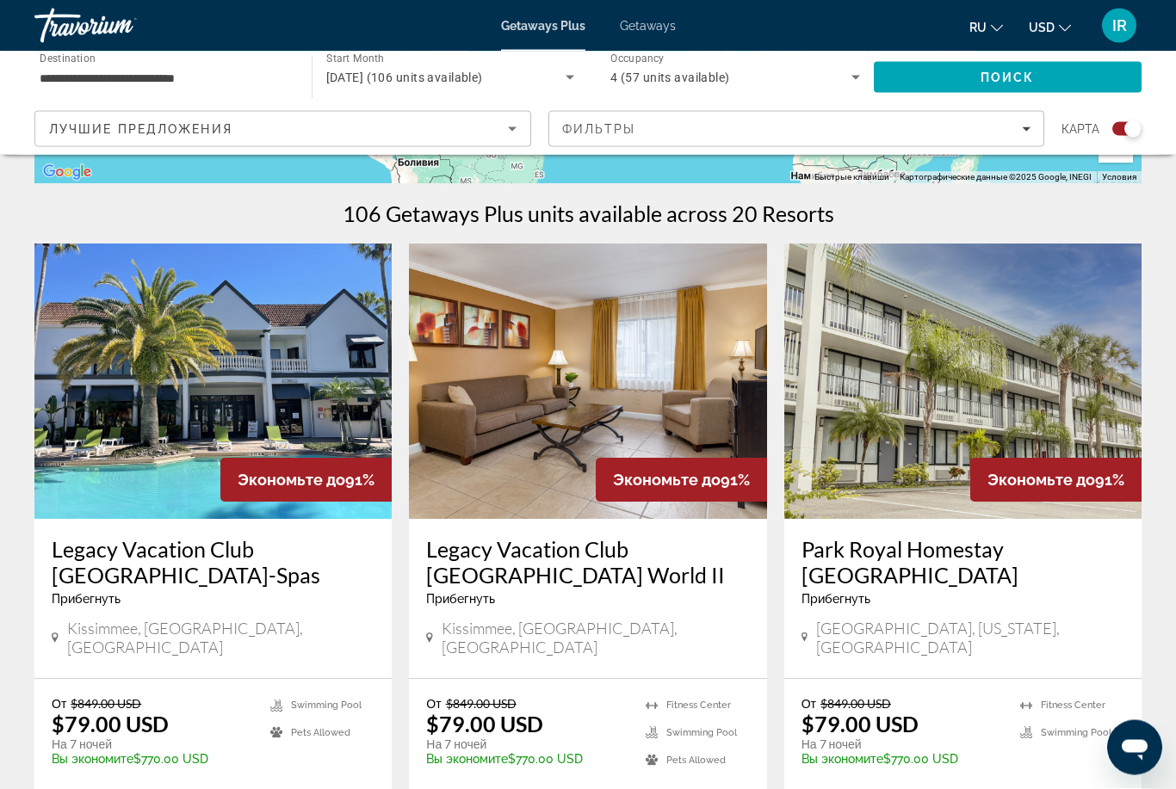
scroll to position [505, 0]
click at [287, 340] on img "Main content" at bounding box center [212, 382] width 357 height 276
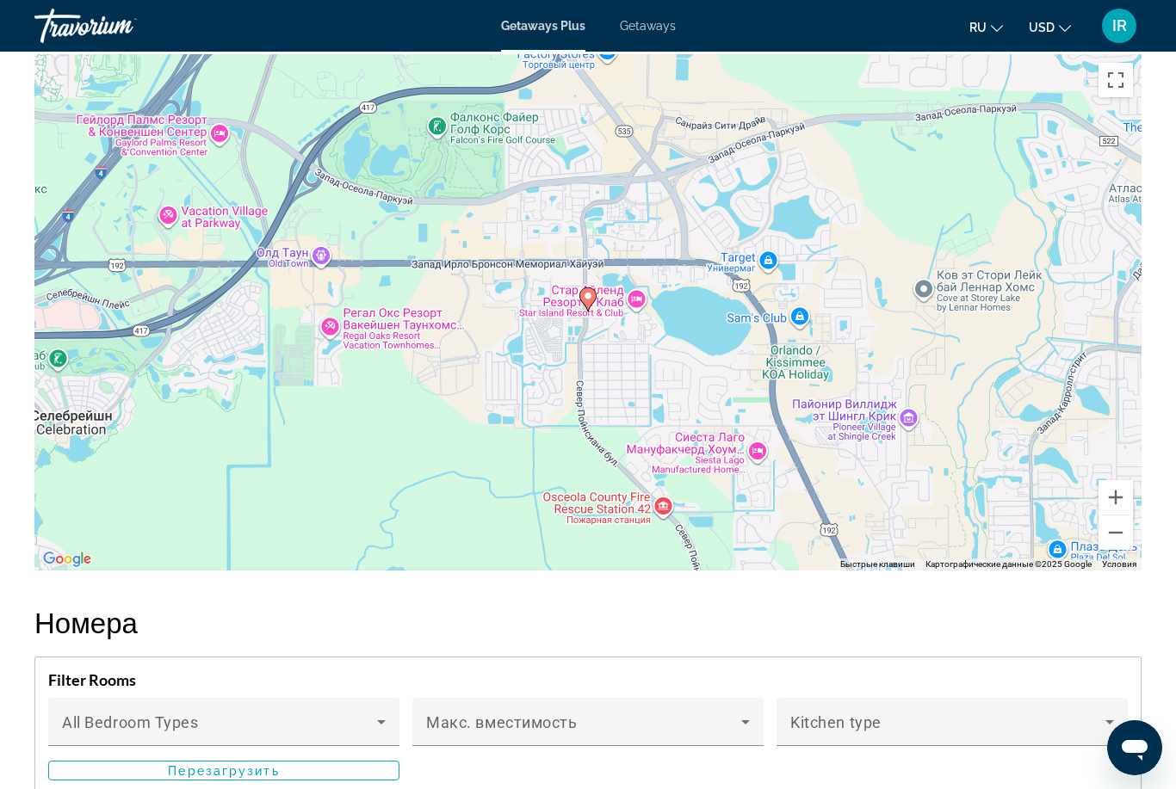
scroll to position [3056, 0]
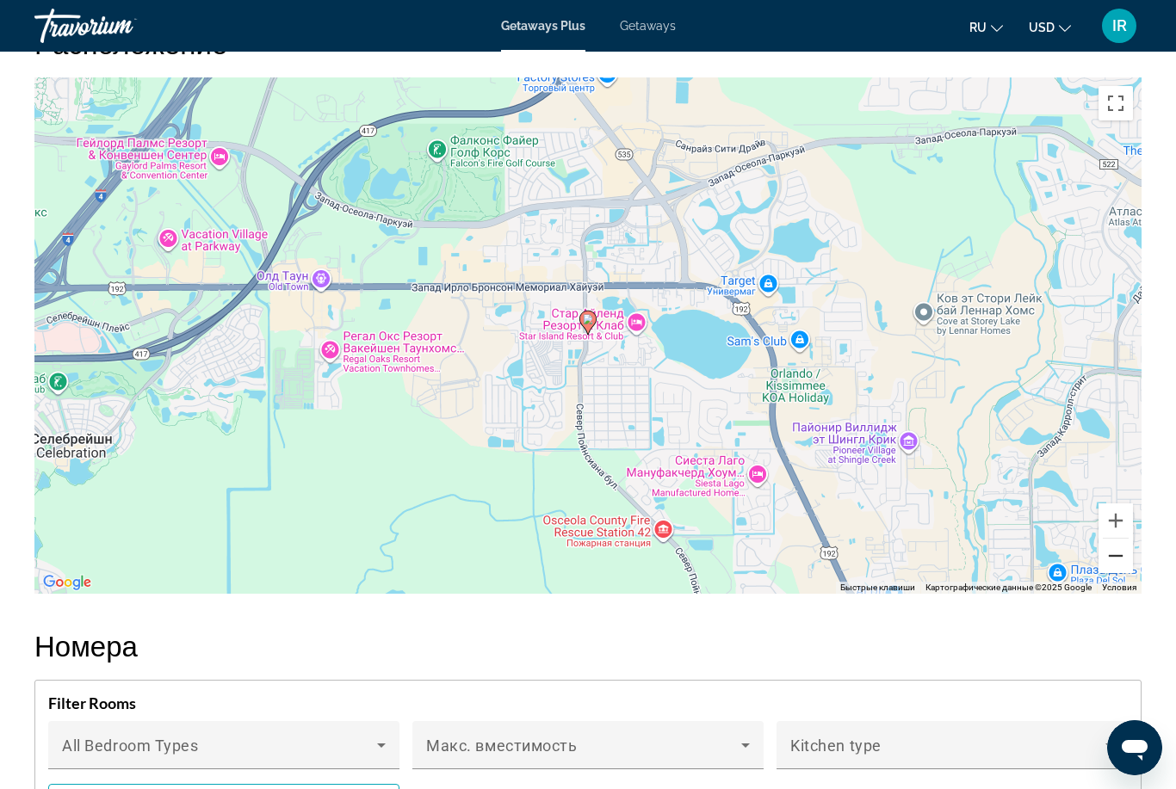
click at [1124, 546] on button "Уменьшить" at bounding box center [1116, 556] width 34 height 34
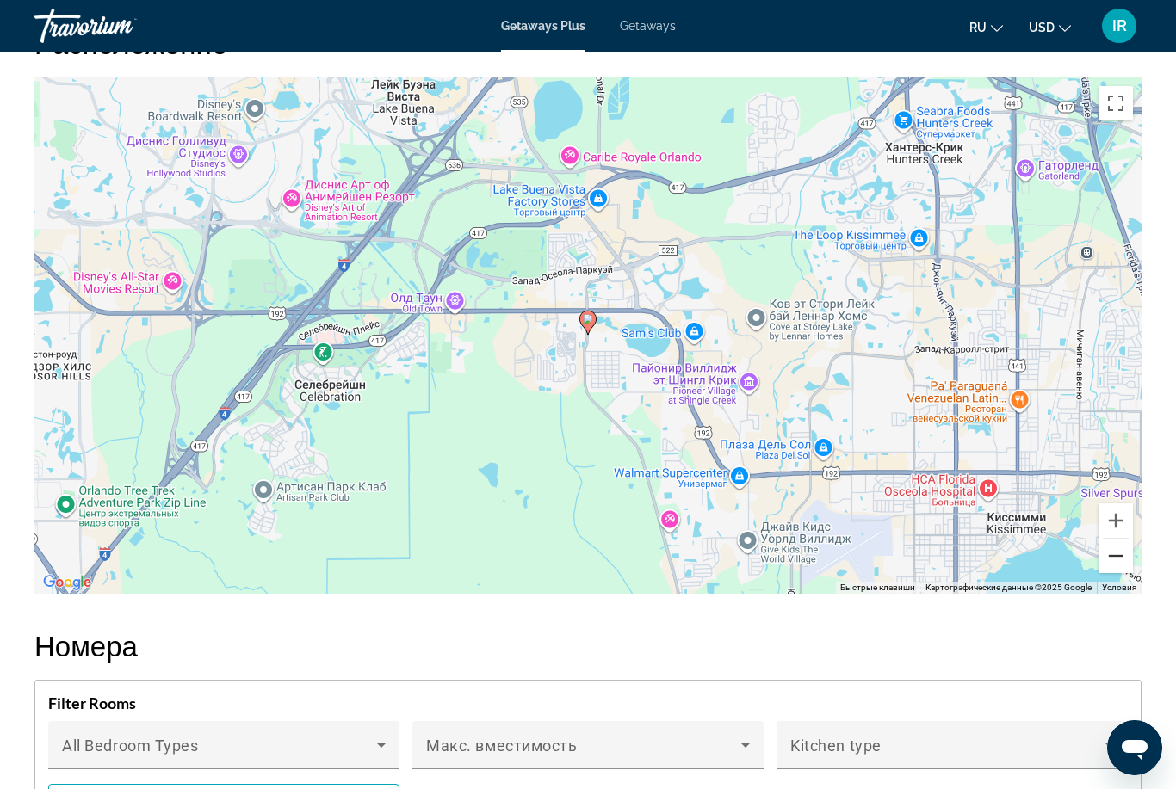
click at [1113, 557] on button "Уменьшить" at bounding box center [1116, 556] width 34 height 34
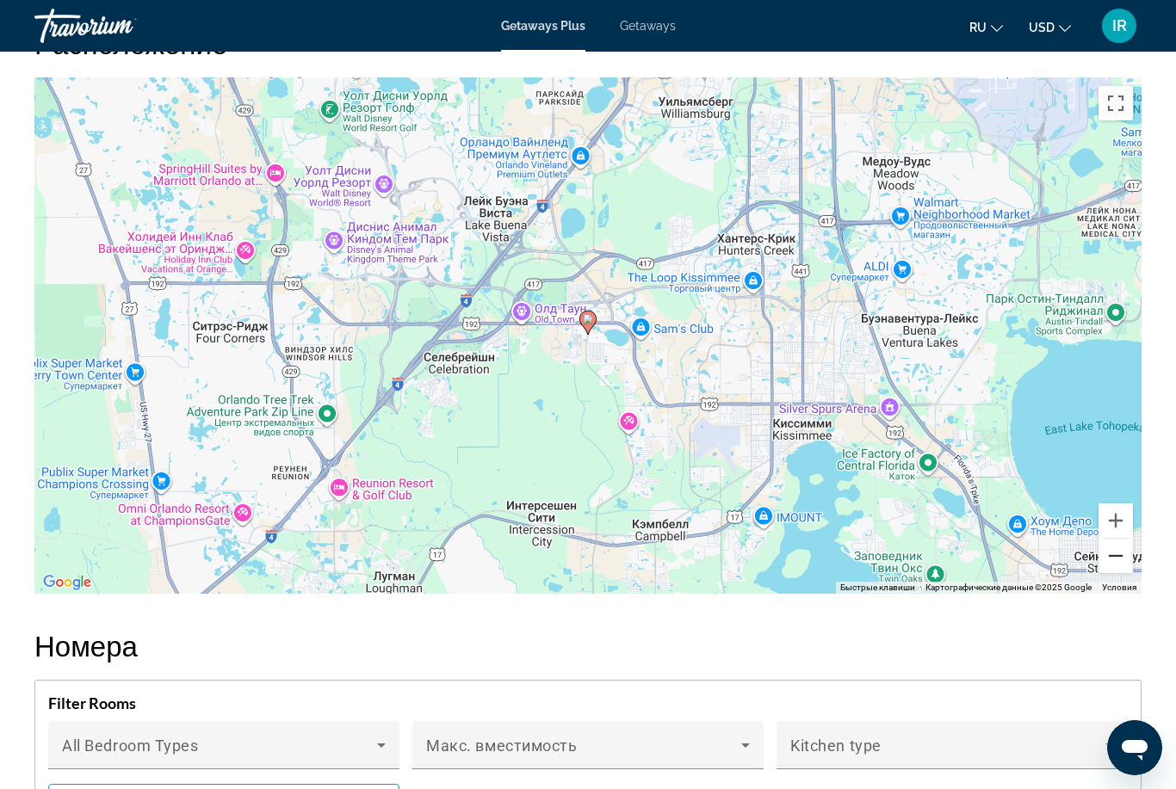
click at [1110, 547] on button "Уменьшить" at bounding box center [1116, 556] width 34 height 34
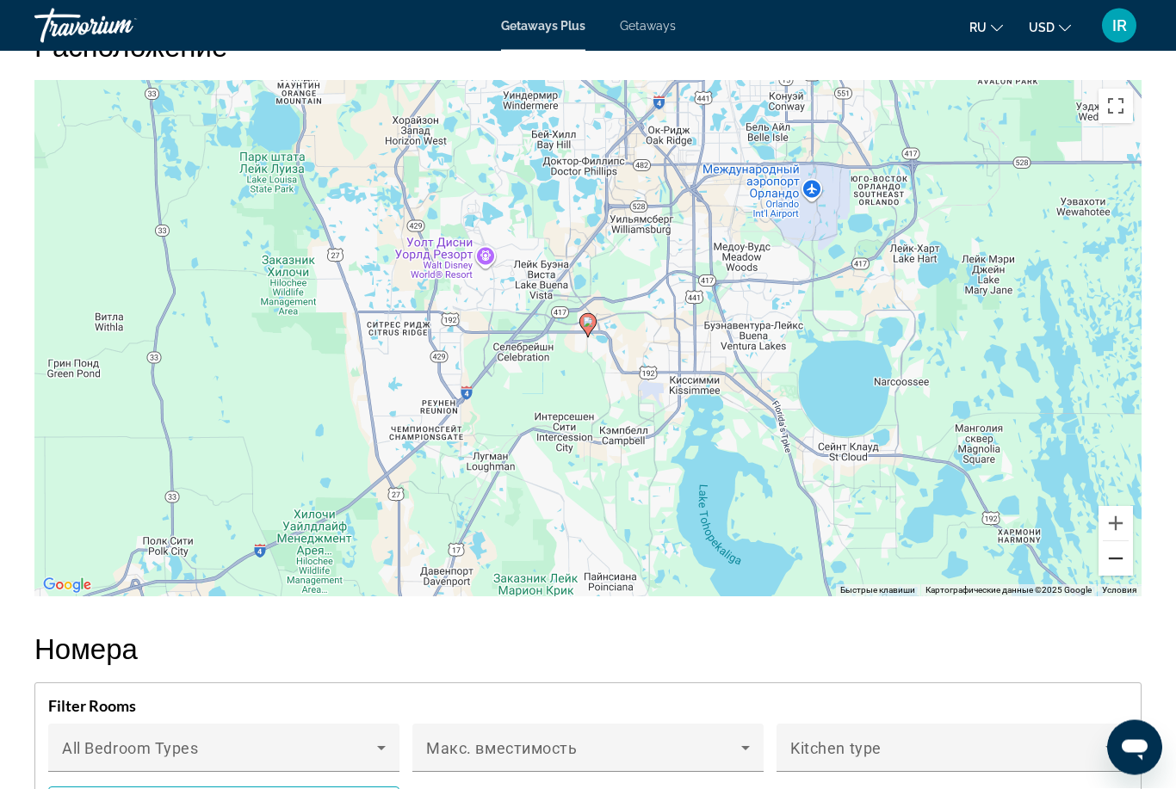
scroll to position [3052, 0]
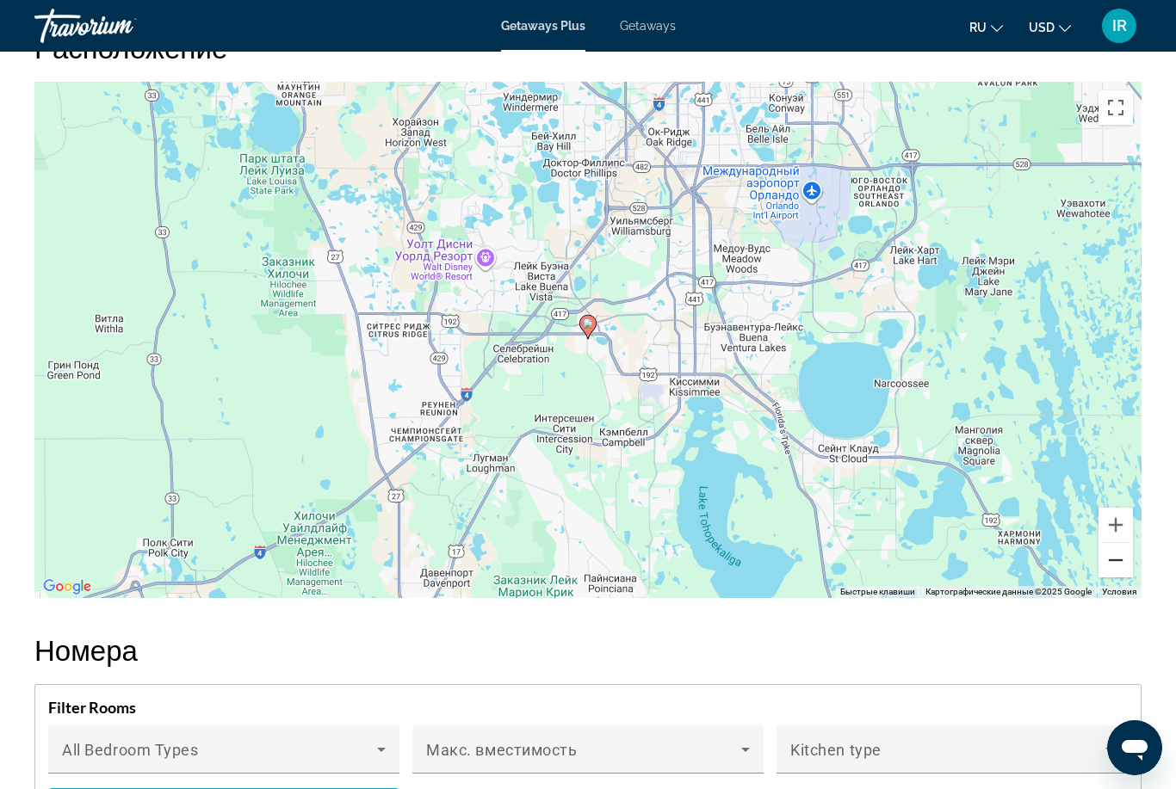
click at [1110, 545] on button "Уменьшить" at bounding box center [1116, 560] width 34 height 34
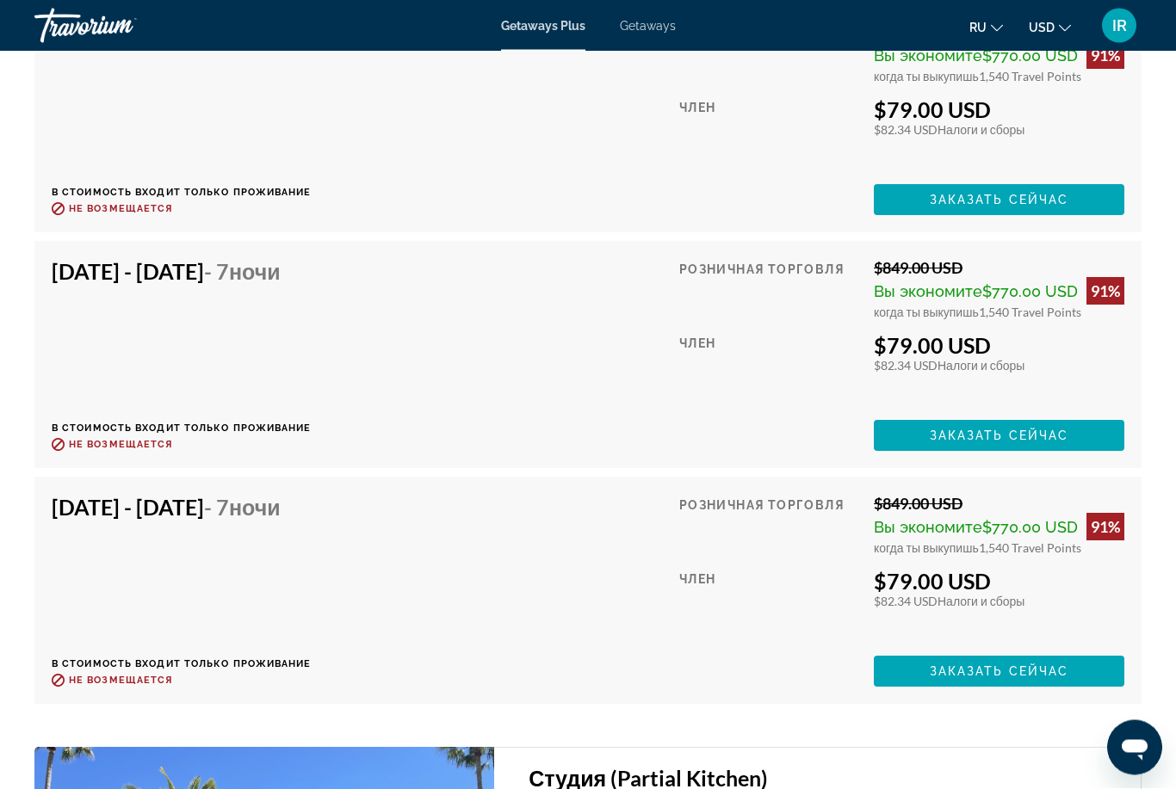
scroll to position [4715, 0]
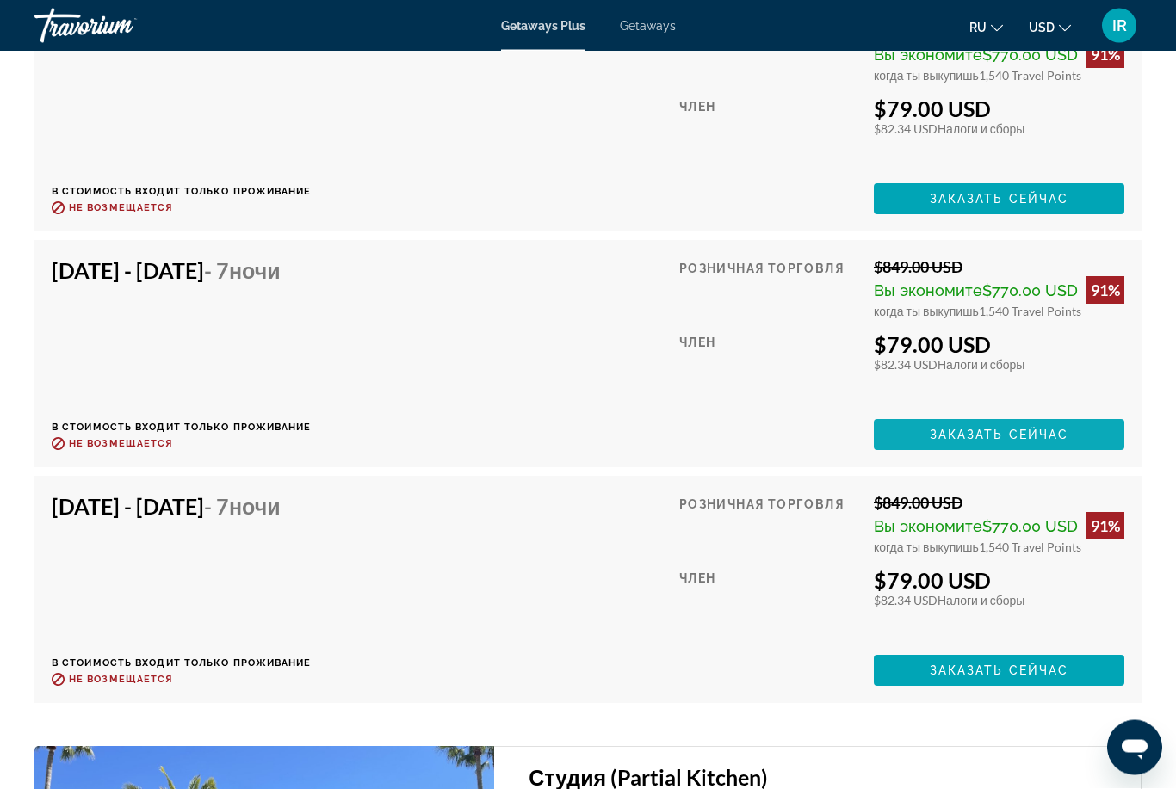
click at [1029, 429] on span "Заказать сейчас" at bounding box center [999, 436] width 139 height 14
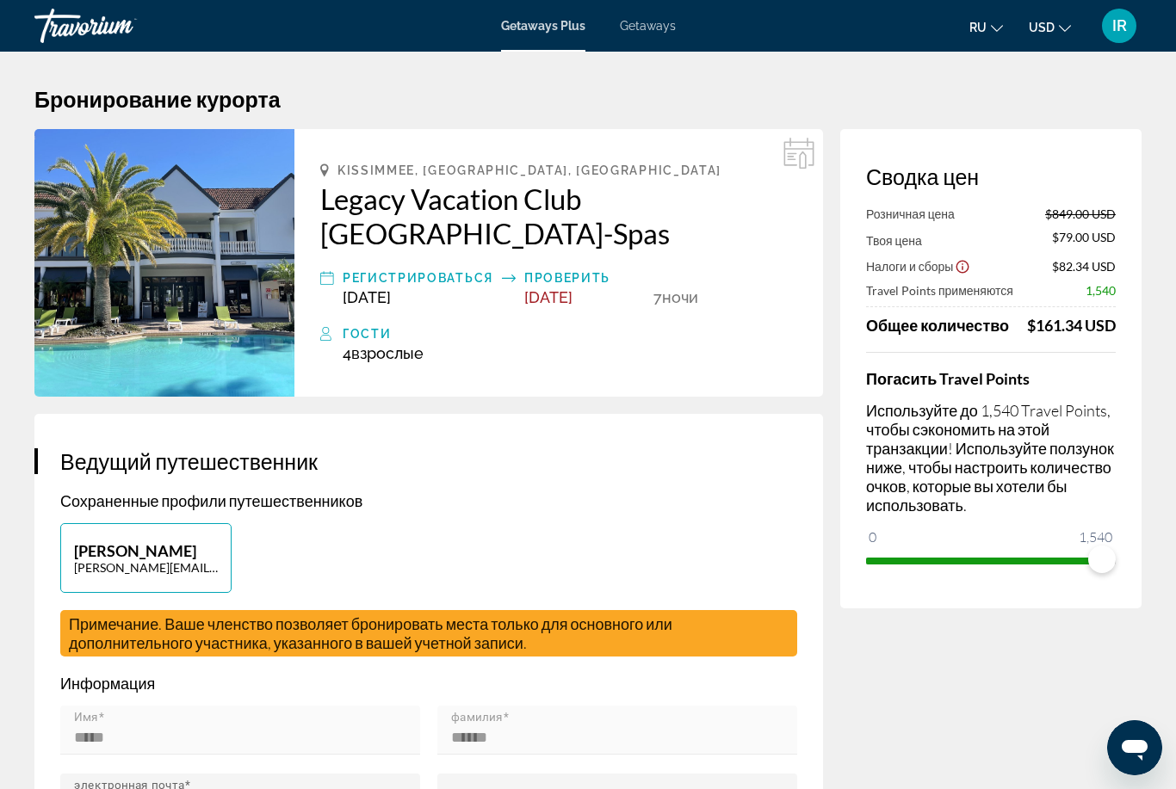
click at [543, 288] on span "[DATE]" at bounding box center [548, 297] width 48 height 18
click at [794, 148] on icon "Main content" at bounding box center [798, 153] width 31 height 31
click at [427, 232] on div "[GEOGRAPHIC_DATA], [GEOGRAPHIC_DATA], [GEOGRAPHIC_DATA] Legacy Vacation Club [G…" at bounding box center [558, 263] width 529 height 268
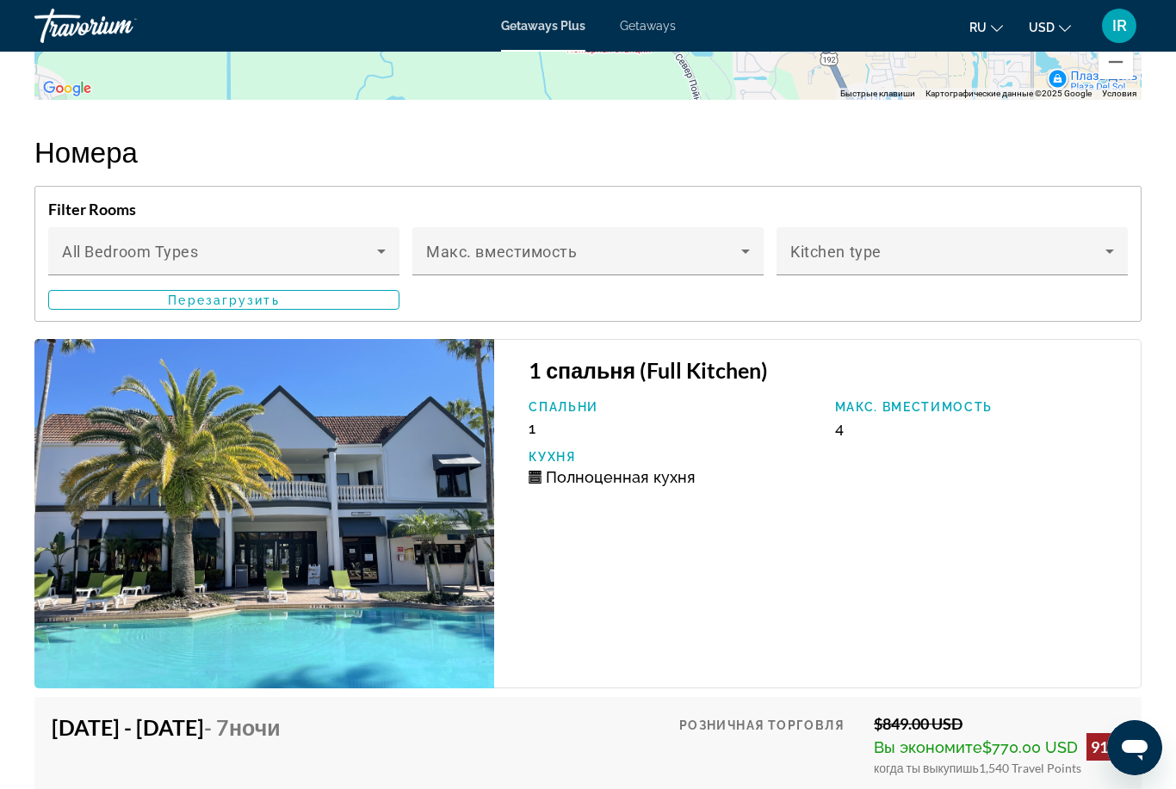
scroll to position [3550, 0]
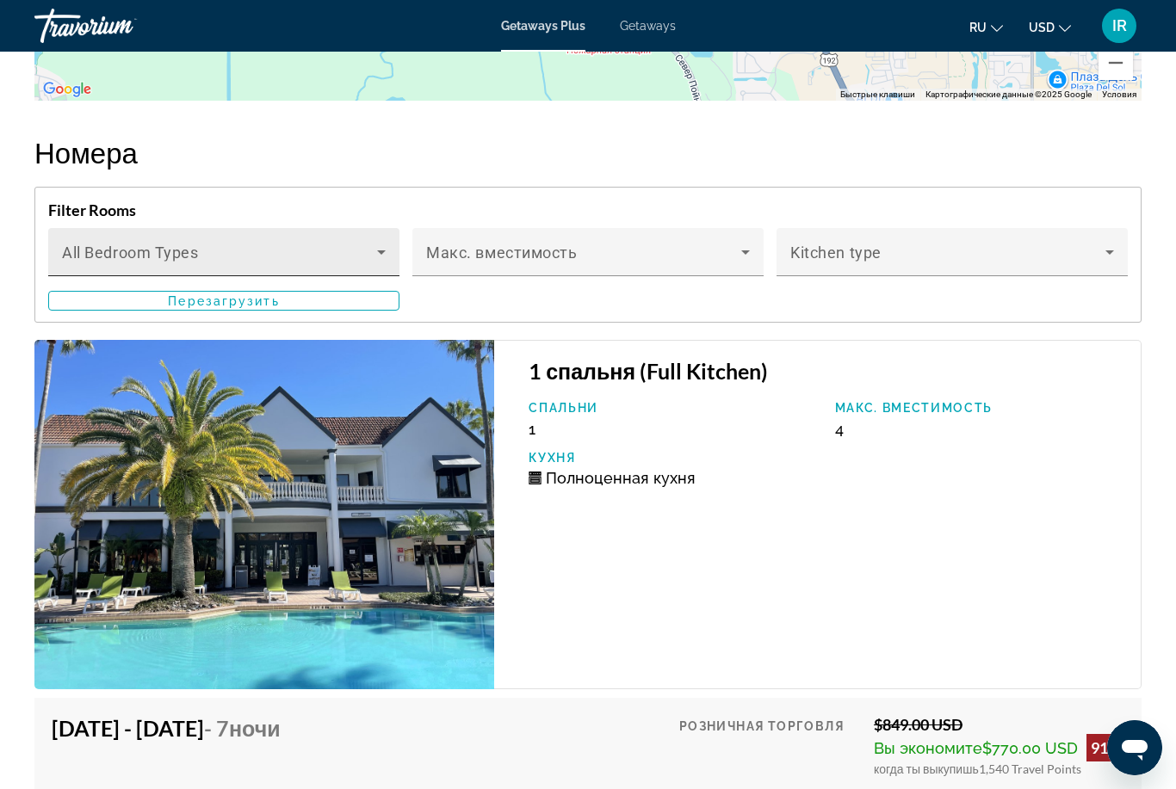
click at [376, 242] on icon "Main content" at bounding box center [381, 252] width 21 height 21
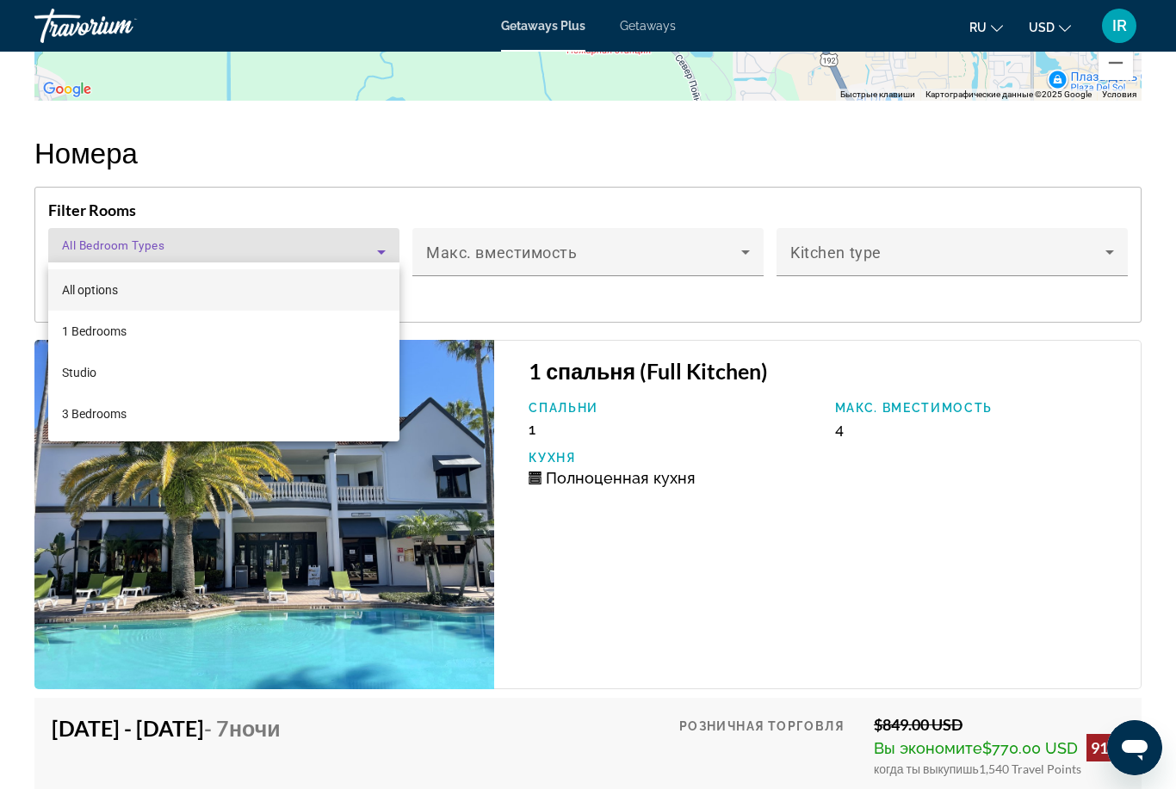
click at [1103, 376] on div at bounding box center [588, 394] width 1176 height 789
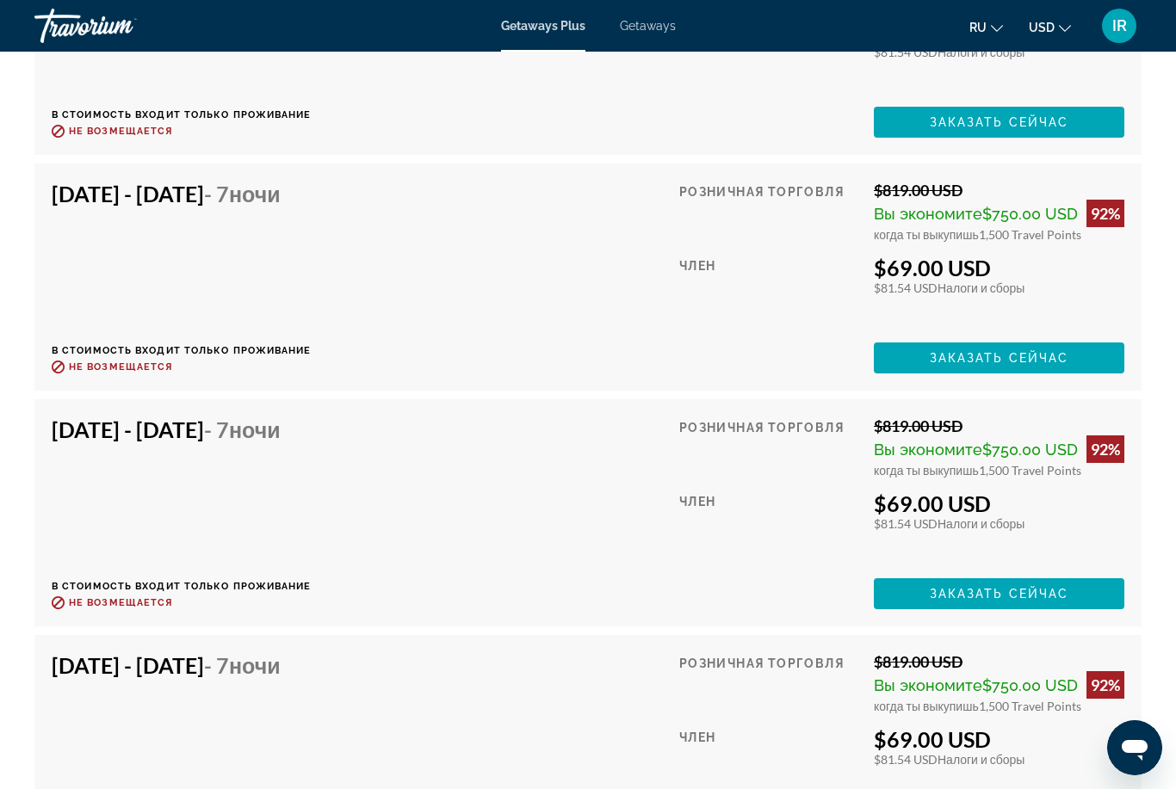
scroll to position [6578, 0]
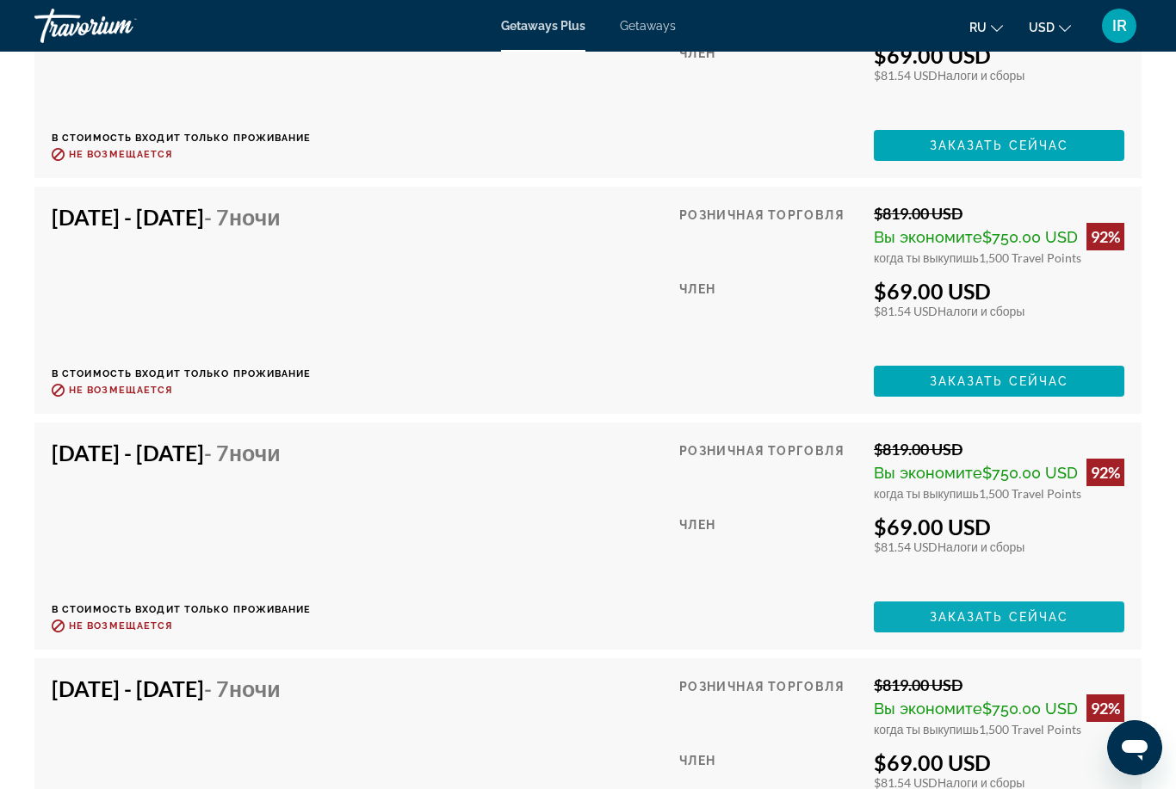
click at [1054, 610] on span "Заказать сейчас" at bounding box center [999, 617] width 139 height 14
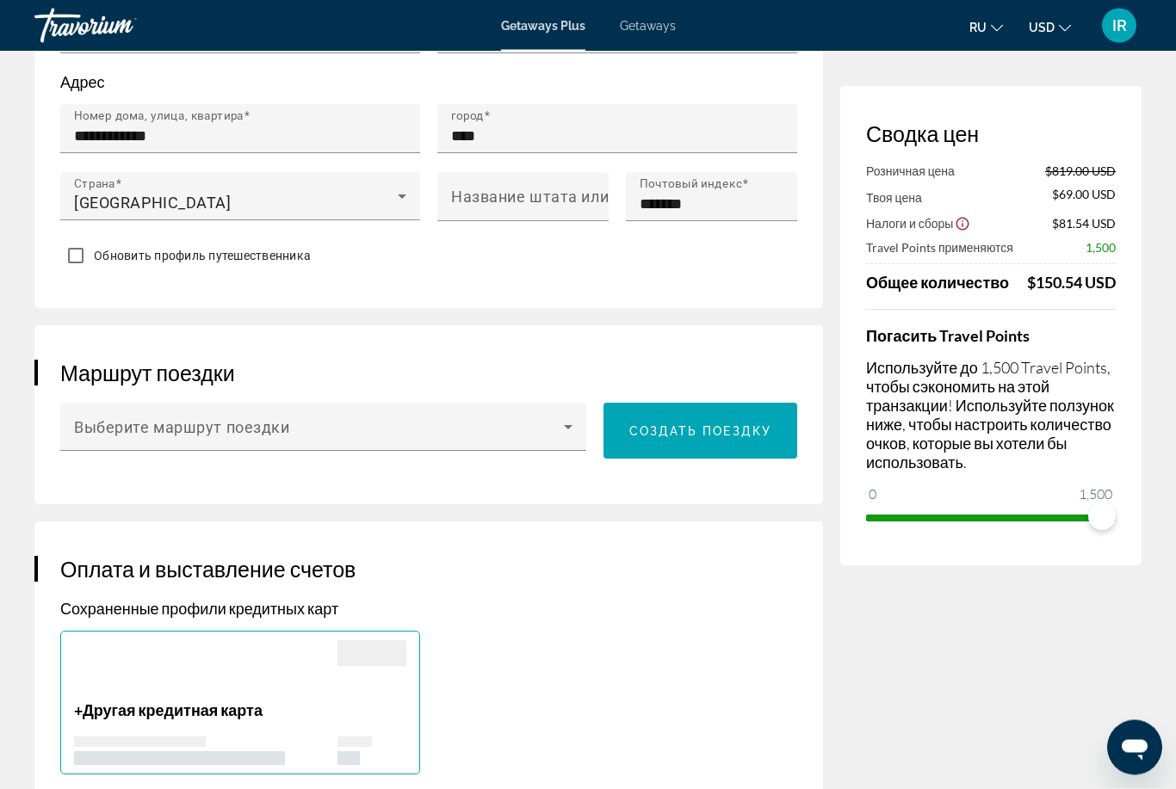
scroll to position [770, 0]
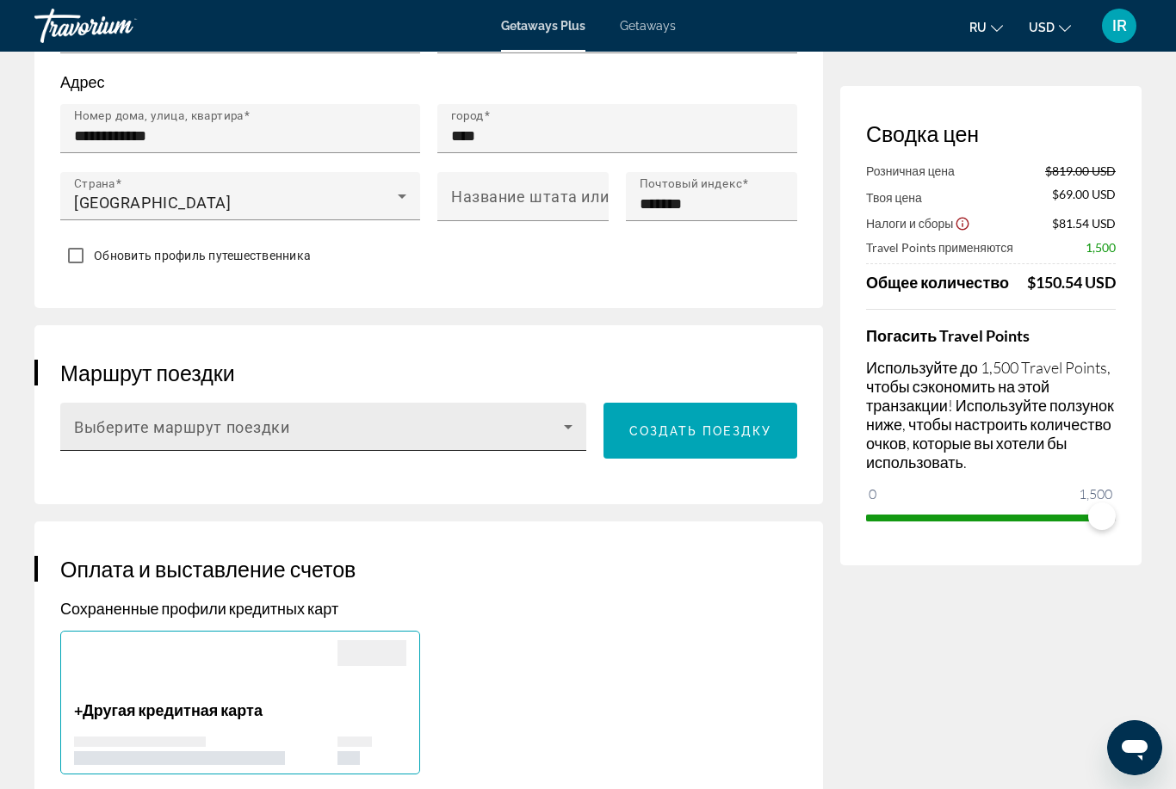
click at [560, 417] on icon "Main content" at bounding box center [568, 427] width 21 height 21
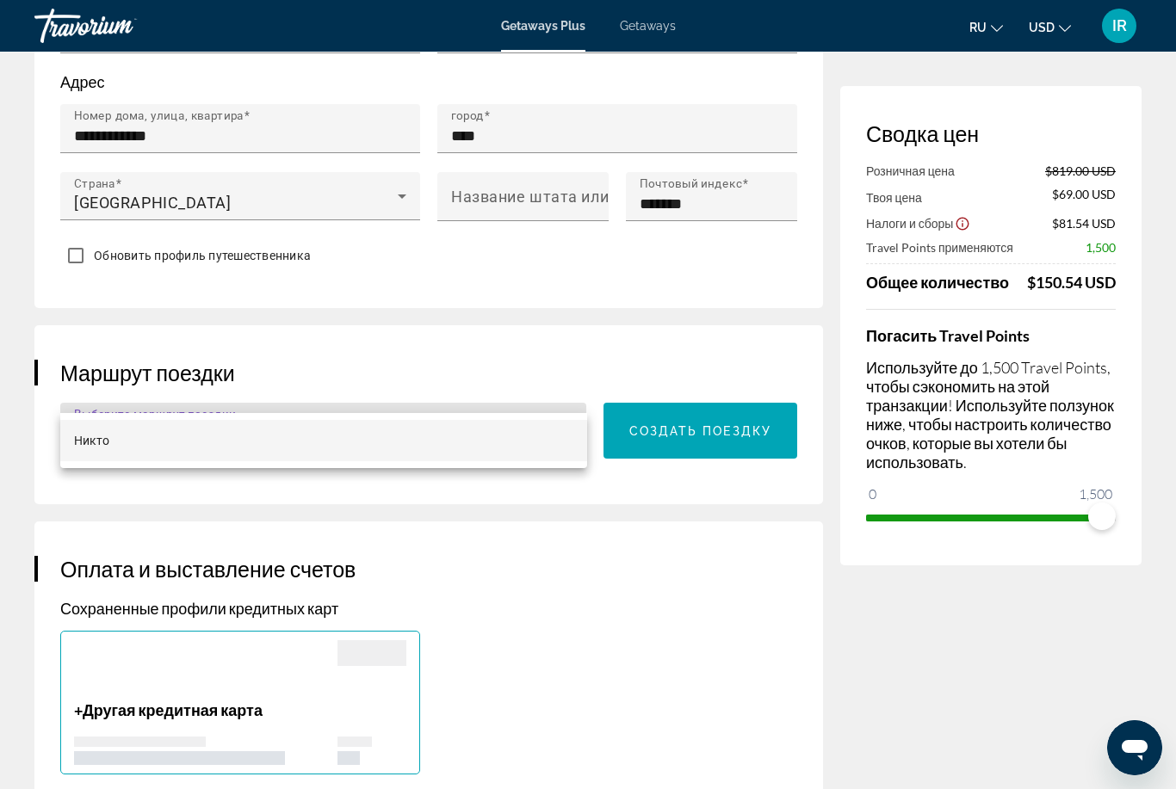
click at [696, 498] on div at bounding box center [588, 394] width 1176 height 789
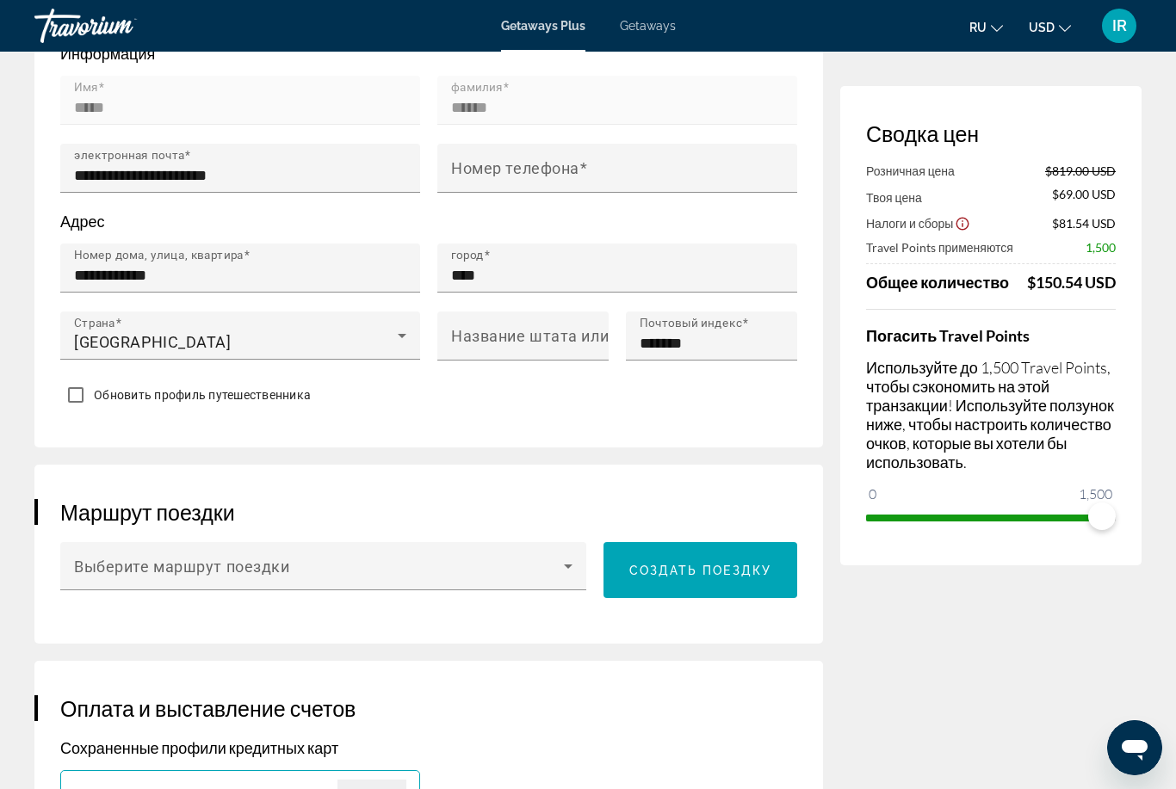
scroll to position [628, 0]
